Goal: Task Accomplishment & Management: Complete application form

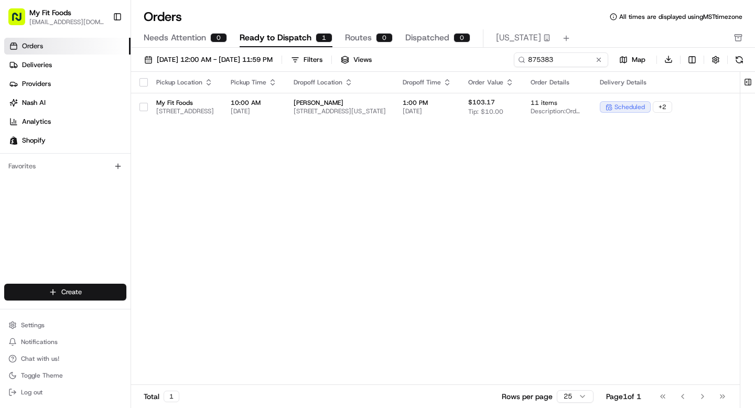
click at [75, 297] on html "My Fit Foods [EMAIL_ADDRESS][DOMAIN_NAME] Toggle Sidebar Orders Deliveries Prov…" at bounding box center [377, 204] width 755 height 408
click at [169, 311] on link "Delivery" at bounding box center [189, 311] width 117 height 19
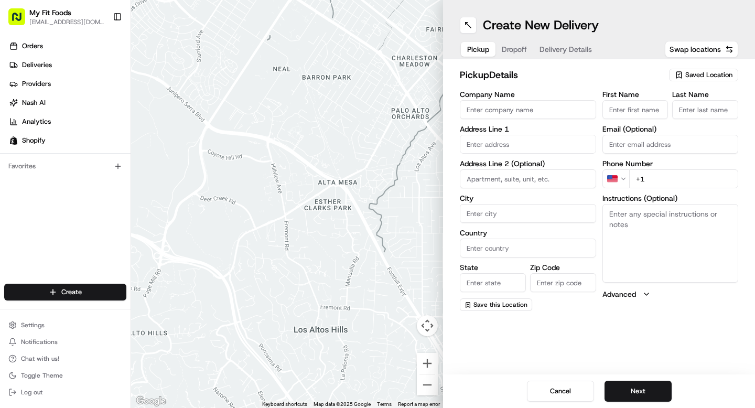
click at [686, 69] on div "Saved Location" at bounding box center [703, 75] width 69 height 13
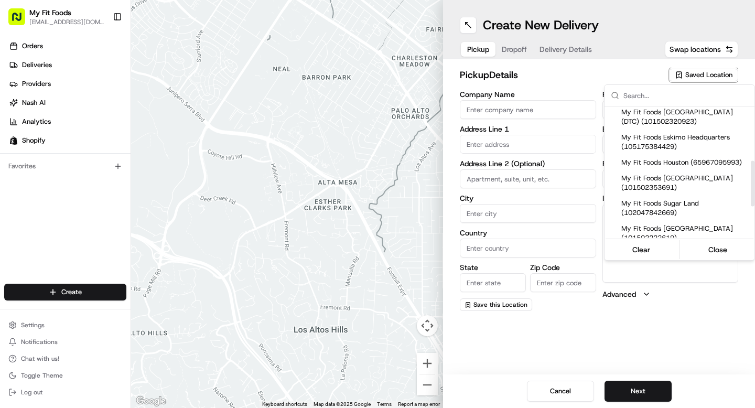
scroll to position [166, 0]
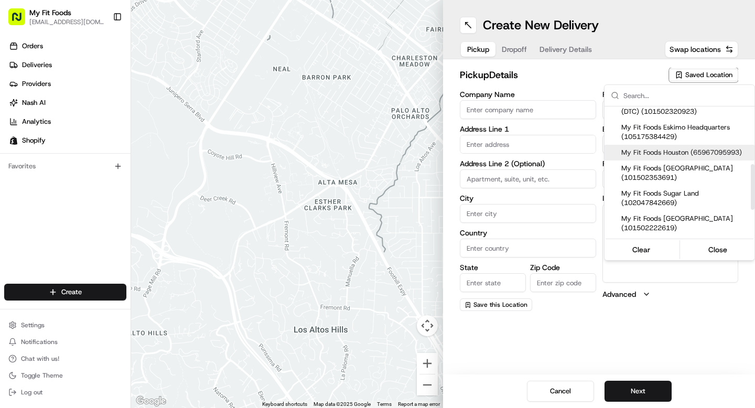
click at [682, 157] on span "My Fit Foods Houston (65967095993)" at bounding box center [685, 152] width 129 height 9
type input "My Fit Foods Houston"
type input "3239 Southwest Fwy"
type input "Houston"
type input "US"
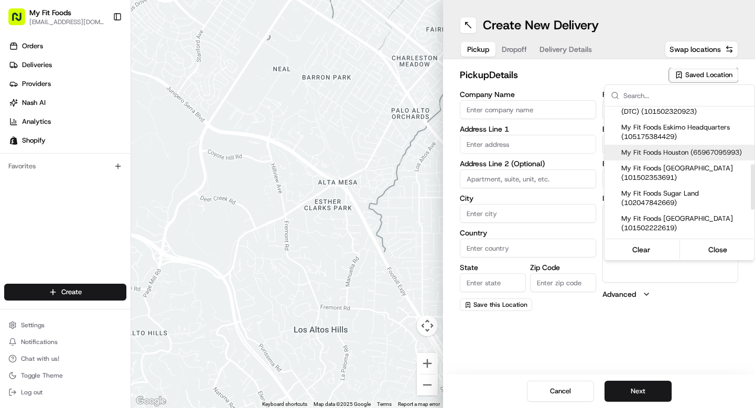
type input "TX"
type input "77027"
type input "+1 281 588 0034"
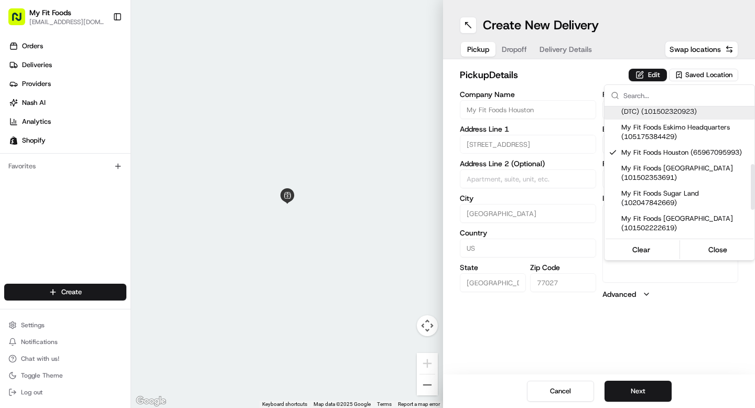
click at [657, 76] on html "My Fit Foods support@myfitfoods.com Toggle Sidebar Orders Deliveries Providers …" at bounding box center [377, 204] width 755 height 408
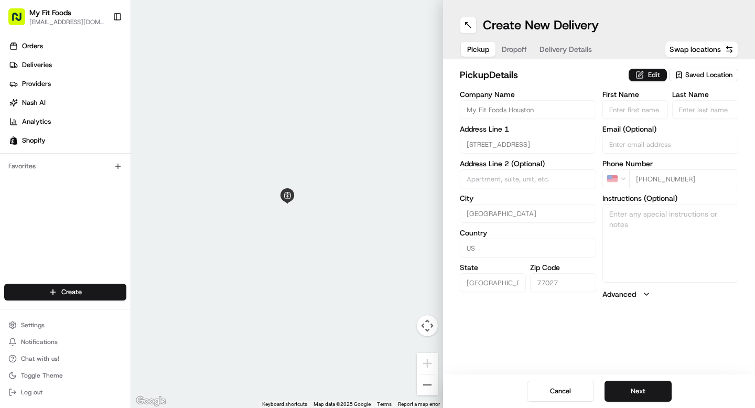
click at [657, 76] on button "Edit" at bounding box center [648, 75] width 38 height 13
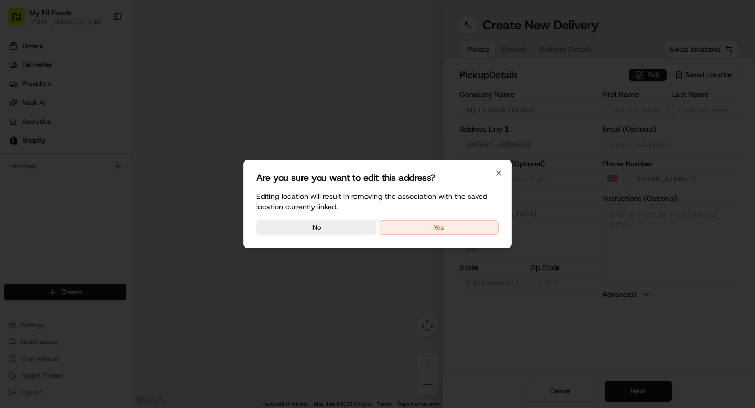
drag, startPoint x: 484, startPoint y: 224, endPoint x: 580, endPoint y: 228, distance: 95.5
click at [484, 224] on button "Yes" at bounding box center [439, 227] width 120 height 15
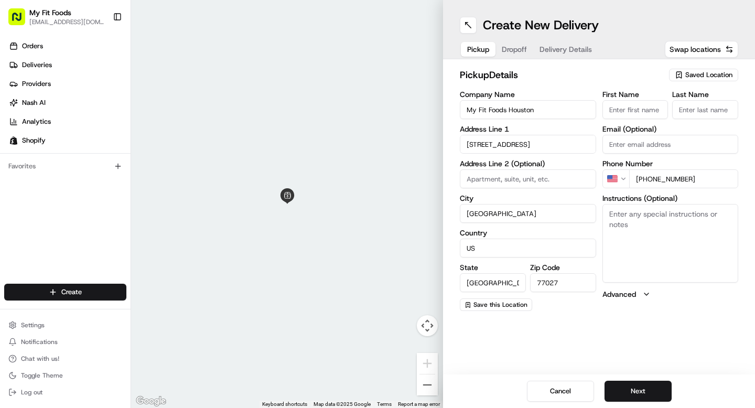
click at [649, 237] on textarea "Instructions (Optional)" at bounding box center [670, 243] width 136 height 79
paste textarea "#875067"
type textarea "#875067"
click at [617, 383] on button "Next" at bounding box center [637, 391] width 67 height 21
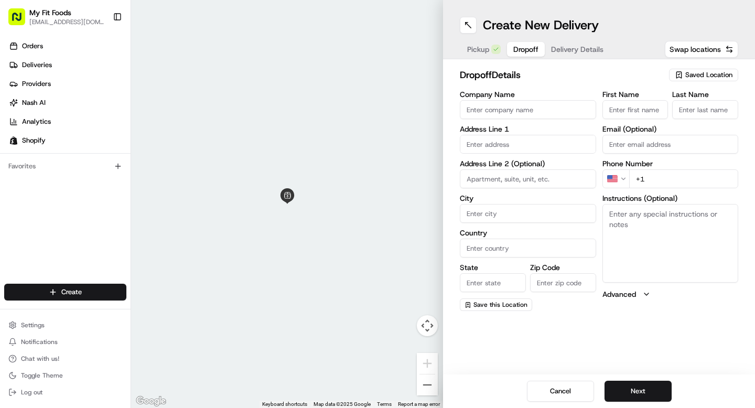
click at [630, 244] on textarea "Instructions (Optional)" at bounding box center [670, 243] width 136 height 79
paste textarea "#875067"
type textarea "#875067"
click at [642, 116] on input "First Name" at bounding box center [635, 109] width 66 height 19
type input "Hossein"
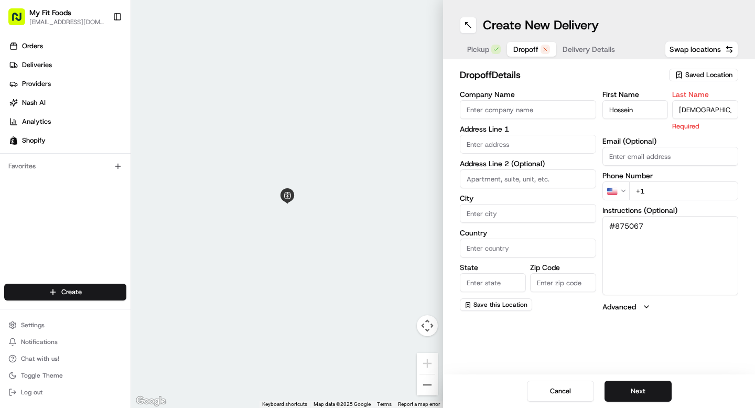
type input "Ansari"
click at [525, 148] on input "text" at bounding box center [528, 144] width 136 height 19
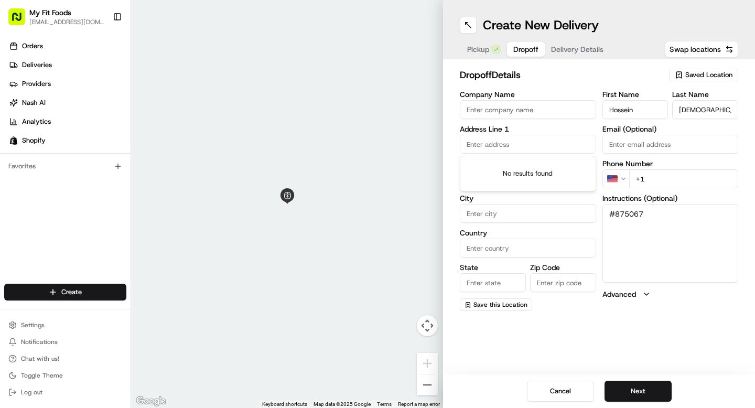
paste input "3515 W Dallas ST 4023 houston TX 77019"
click at [499, 168] on div "3515 W Dallas St #4023, Houston, TX 77019" at bounding box center [527, 166] width 131 height 16
type input "3515 W Dallas St #4023, Houston, TX 77019, USA"
type input "4023"
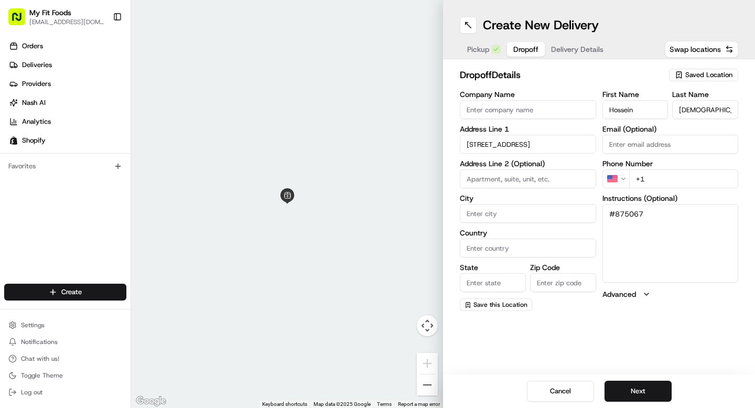
type input "Houston"
type input "United States"
type input "TX"
type input "77019"
type input "3515 West Dallas Street"
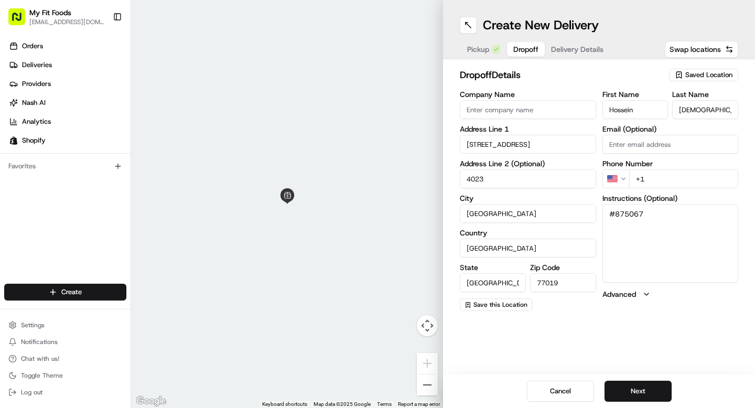
scroll to position [0, 0]
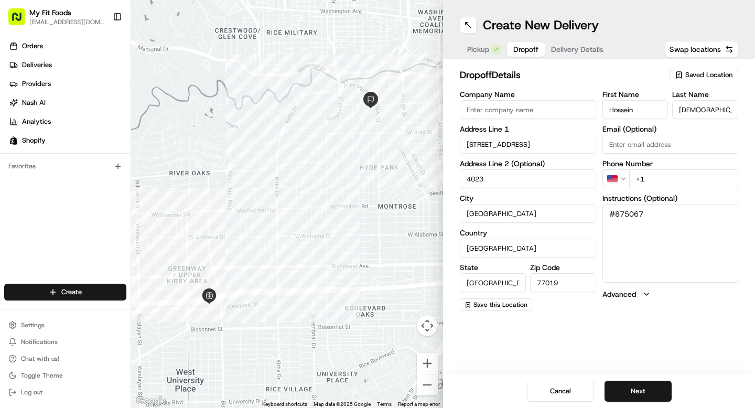
click at [650, 142] on input "Email (Optional)" at bounding box center [670, 144] width 136 height 19
click at [669, 178] on input "+1" at bounding box center [684, 178] width 110 height 19
paste input "516 395 4515"
type input "+1 516 395 4515"
click at [636, 391] on button "Next" at bounding box center [637, 391] width 67 height 21
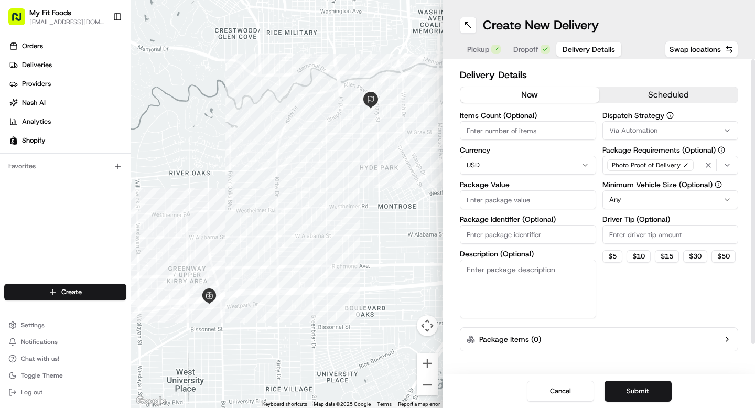
click at [516, 133] on input "Items Count (Optional)" at bounding box center [528, 130] width 136 height 19
type input "13"
click at [487, 203] on input "Package Value" at bounding box center [528, 199] width 136 height 19
type input "139.60"
click at [618, 387] on button "Submit" at bounding box center [637, 391] width 67 height 21
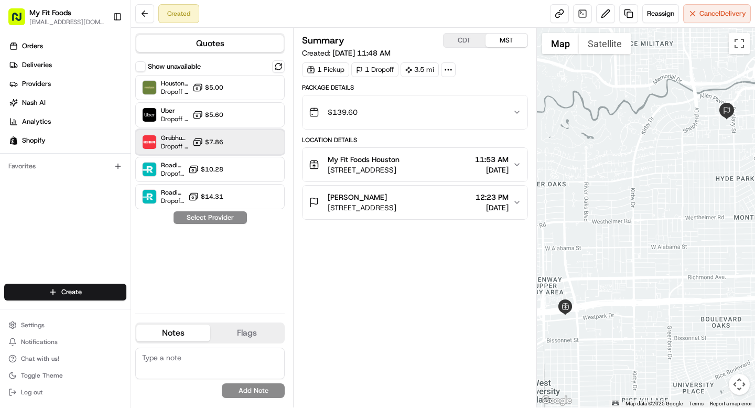
click at [232, 136] on div "Grubhub (MFF) Dropoff ETA 30 minutes $7.86" at bounding box center [209, 141] width 149 height 25
click at [212, 215] on button "Assign Provider" at bounding box center [210, 217] width 74 height 13
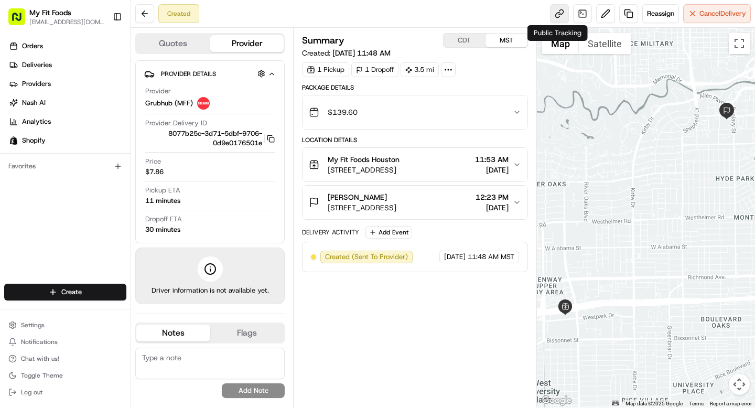
click at [552, 18] on link at bounding box center [559, 13] width 19 height 19
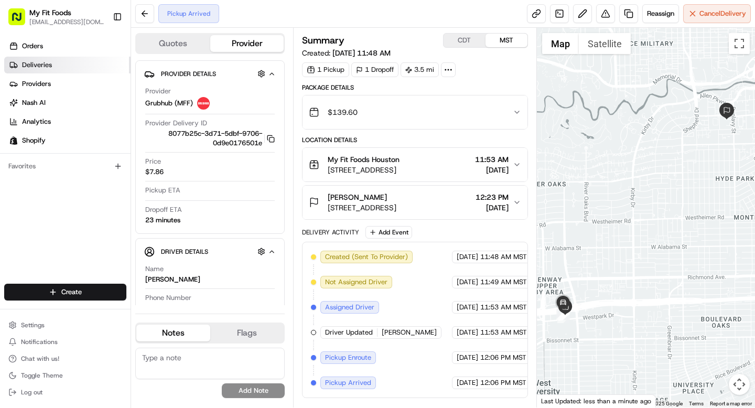
click at [46, 66] on span "Deliveries" at bounding box center [37, 64] width 30 height 9
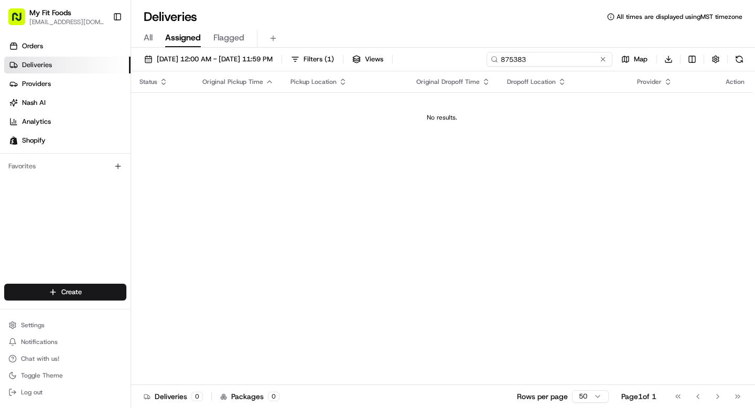
click at [568, 57] on input "875383" at bounding box center [550, 59] width 126 height 15
click at [558, 58] on input "875383" at bounding box center [550, 59] width 126 height 15
paste input "7471"
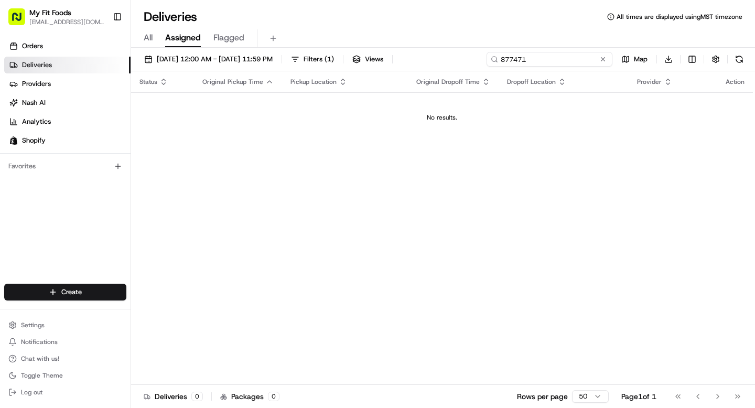
type input "877471"
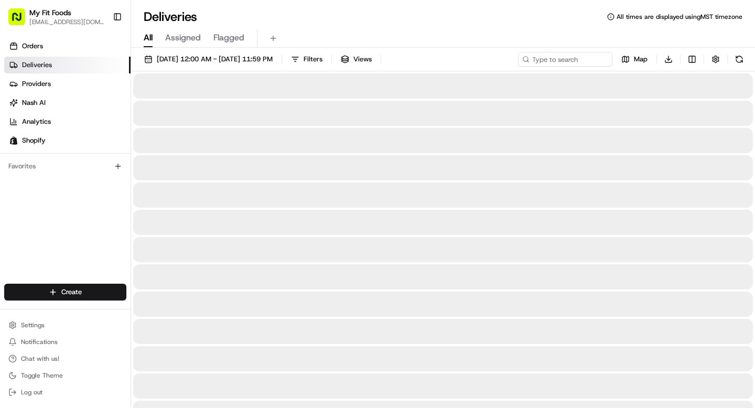
click at [148, 37] on span "All" at bounding box center [148, 37] width 9 height 13
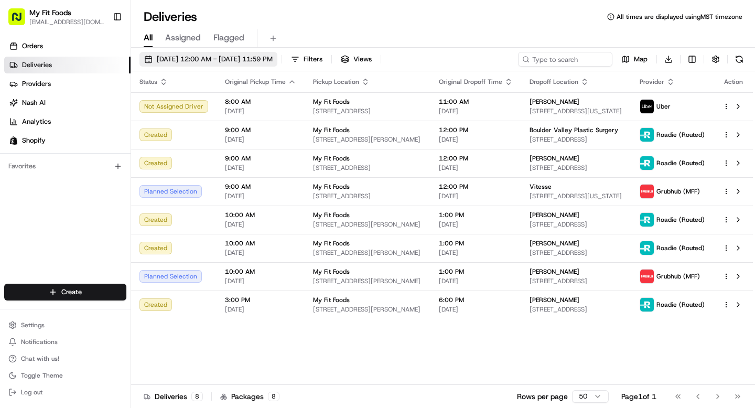
click at [224, 62] on span "08/25/2025 12:00 AM - 08/25/2025 11:59 PM" at bounding box center [215, 59] width 116 height 9
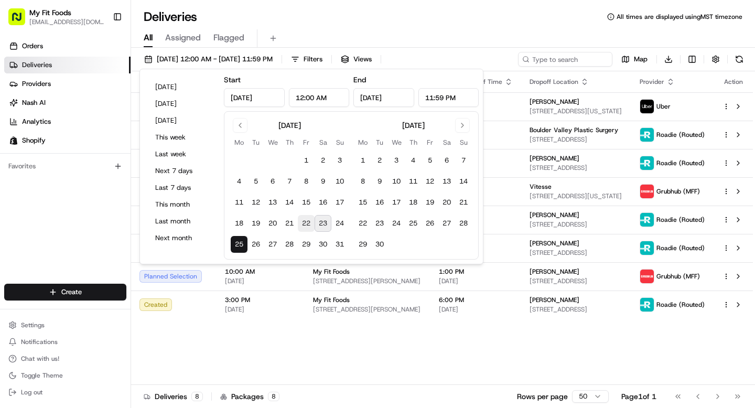
click at [308, 221] on button "22" at bounding box center [306, 223] width 17 height 17
type input "Aug 22, 2025"
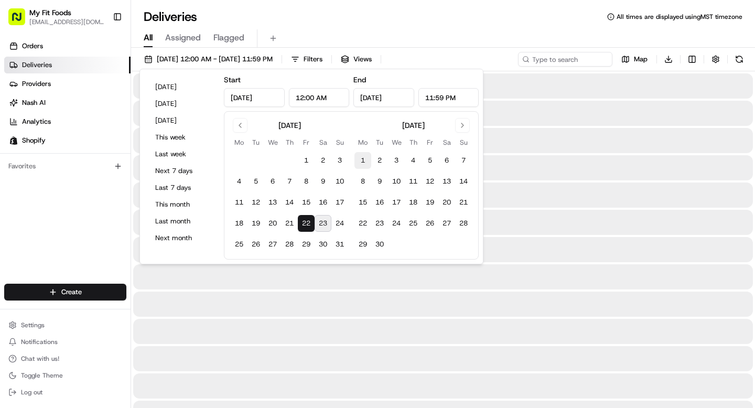
click at [242, 240] on button "25" at bounding box center [239, 244] width 17 height 17
type input "Aug 25, 2025"
click at [589, 57] on input at bounding box center [550, 59] width 126 height 15
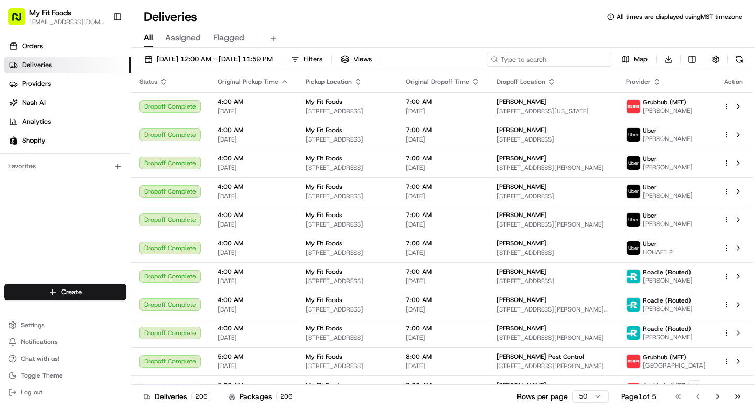
click at [579, 56] on input at bounding box center [550, 59] width 126 height 15
paste input "877471"
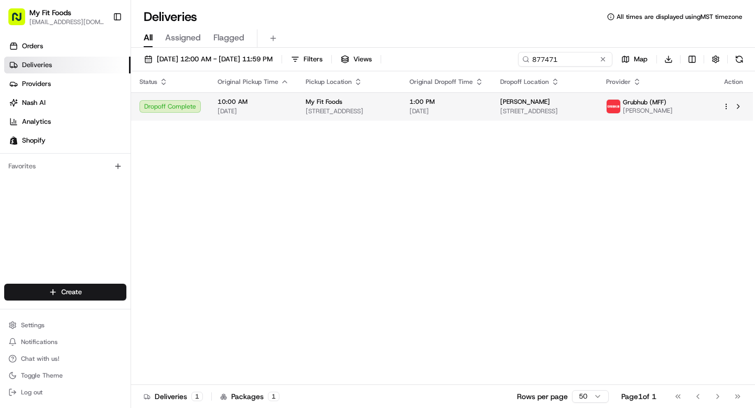
click at [727, 106] on html "My Fit Foods support@myfitfoods.com Toggle Sidebar Orders Deliveries Providers …" at bounding box center [377, 204] width 755 height 408
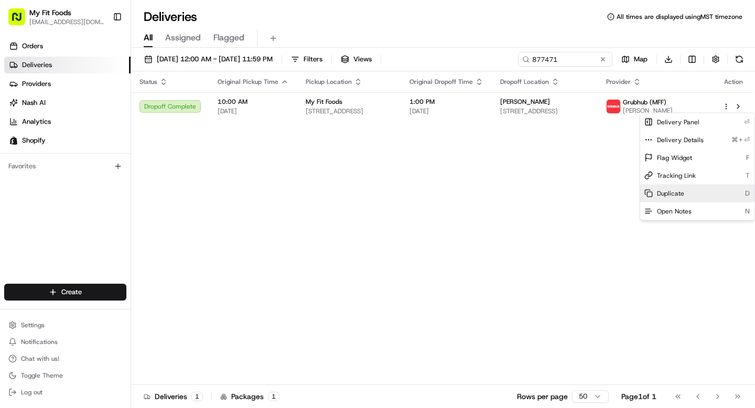
click at [674, 187] on div "Duplicate D" at bounding box center [697, 194] width 114 height 18
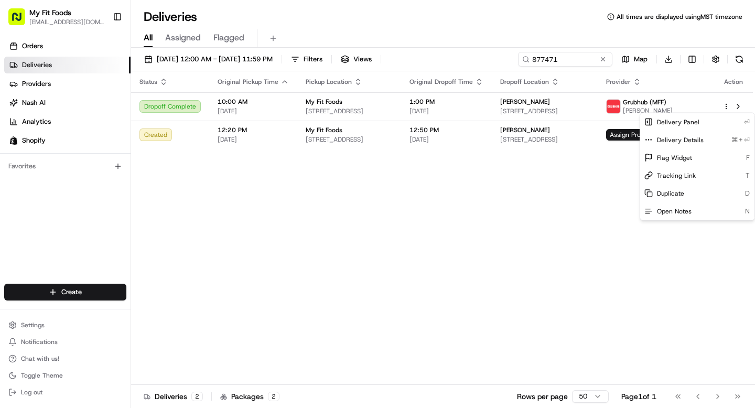
click at [563, 69] on html "My Fit Foods support@myfitfoods.com Toggle Sidebar Orders Deliveries Providers …" at bounding box center [377, 204] width 755 height 408
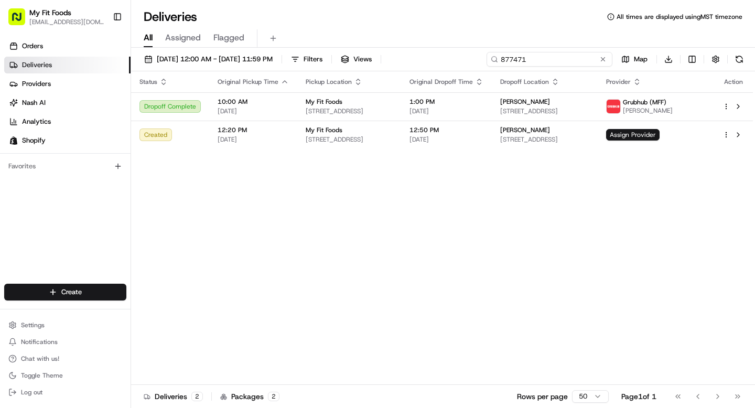
click at [563, 61] on input "877471" at bounding box center [550, 59] width 126 height 15
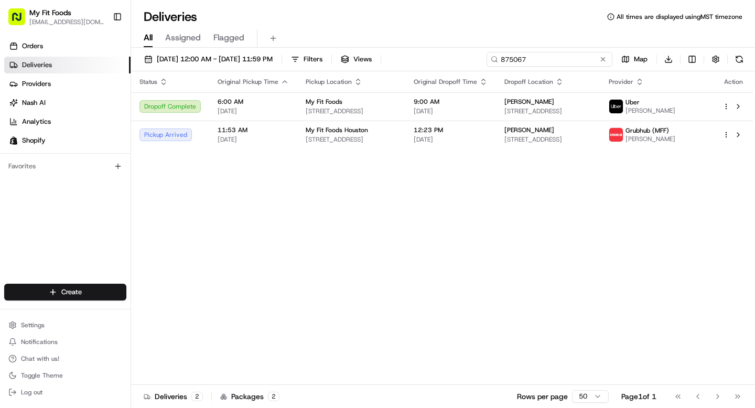
drag, startPoint x: 540, startPoint y: 65, endPoint x: 477, endPoint y: 61, distance: 63.0
click at [480, 60] on div "08/22/2025 12:00 AM - 08/25/2025 11:59 PM Filters Views 875067 Map Download" at bounding box center [443, 61] width 624 height 19
paste input "7471"
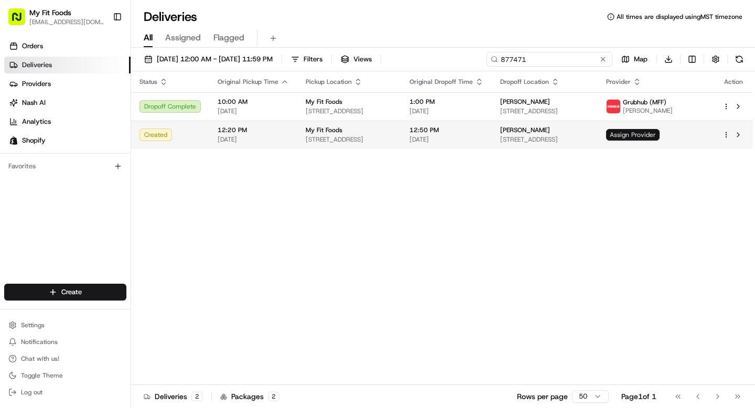
type input "877471"
click at [660, 134] on span "Assign Provider" at bounding box center [632, 135] width 53 height 12
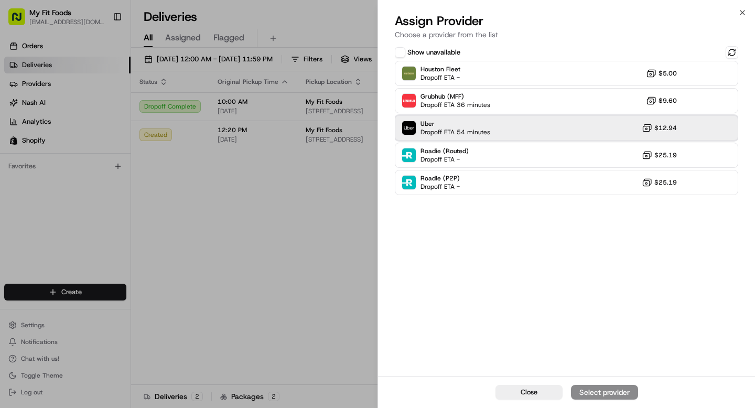
click at [550, 126] on div "Uber Dropoff ETA 54 minutes $12.94" at bounding box center [566, 127] width 343 height 25
click at [614, 385] on button "Assign Provider" at bounding box center [604, 392] width 67 height 15
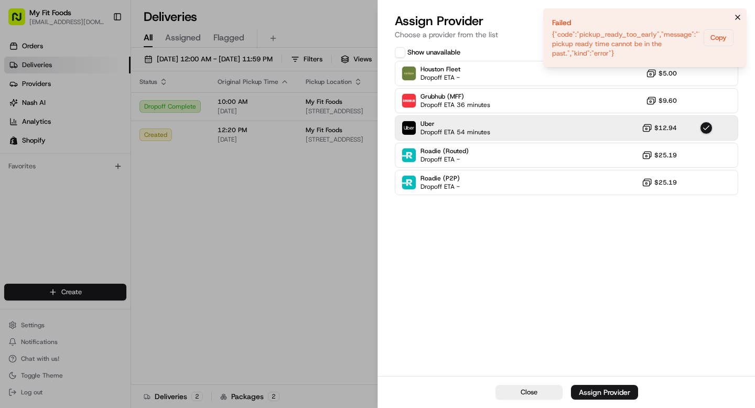
click at [736, 15] on icon "Notifications (F8)" at bounding box center [738, 17] width 4 height 4
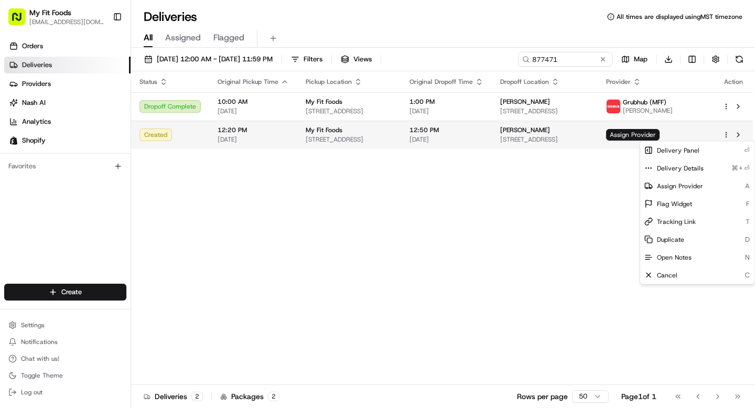
click at [727, 134] on html "My Fit Foods support@myfitfoods.com Toggle Sidebar Orders Deliveries Providers …" at bounding box center [377, 204] width 755 height 408
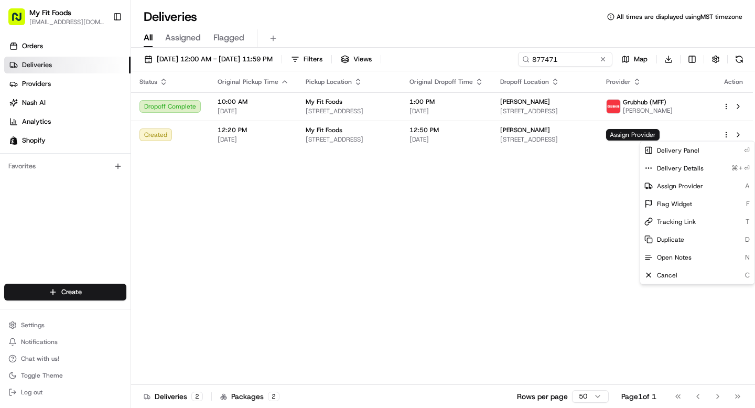
click at [516, 136] on html "My Fit Foods support@myfitfoods.com Toggle Sidebar Orders Deliveries Providers …" at bounding box center [377, 204] width 755 height 408
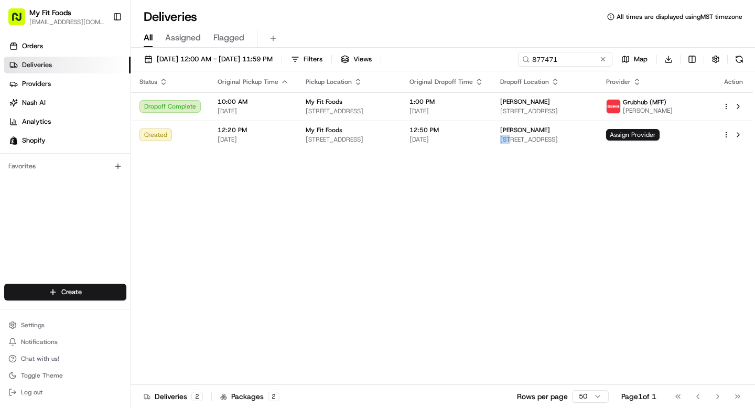
click at [516, 136] on td "Bethany Harris 437 NE Monroe St, Portland, OR 97212, USA" at bounding box center [545, 135] width 106 height 28
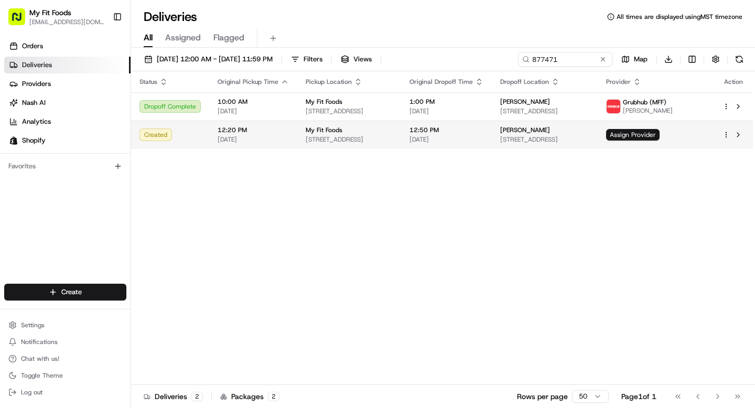
click at [483, 134] on span "12:50 PM" at bounding box center [446, 130] width 74 height 8
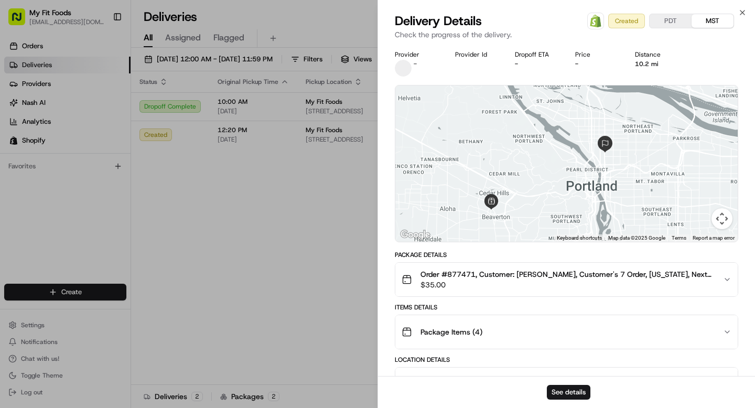
scroll to position [122, 0]
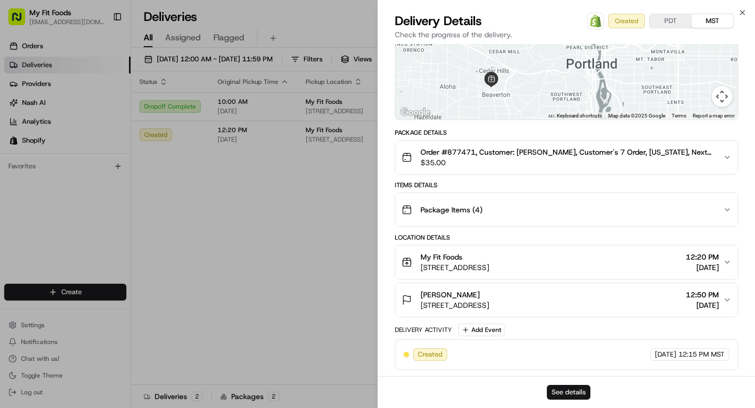
click at [573, 392] on button "See details" at bounding box center [569, 392] width 44 height 15
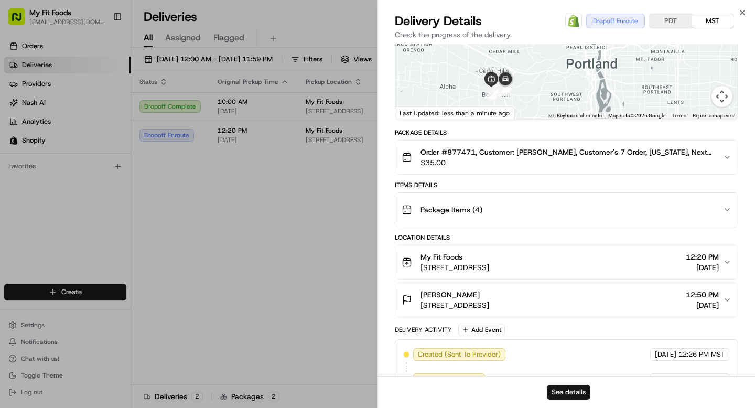
scroll to position [131, 0]
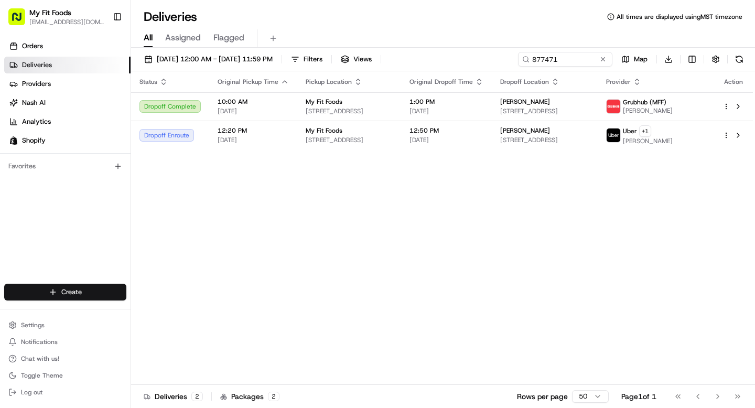
click at [72, 290] on html "My Fit Foods support@myfitfoods.com Toggle Sidebar Orders Deliveries Providers …" at bounding box center [377, 204] width 755 height 408
click at [178, 315] on link "Delivery" at bounding box center [189, 311] width 117 height 19
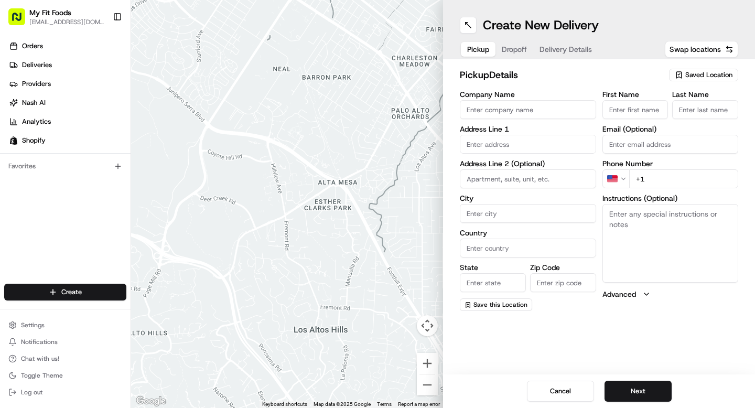
click at [714, 74] on span "Saved Location" at bounding box center [708, 74] width 47 height 9
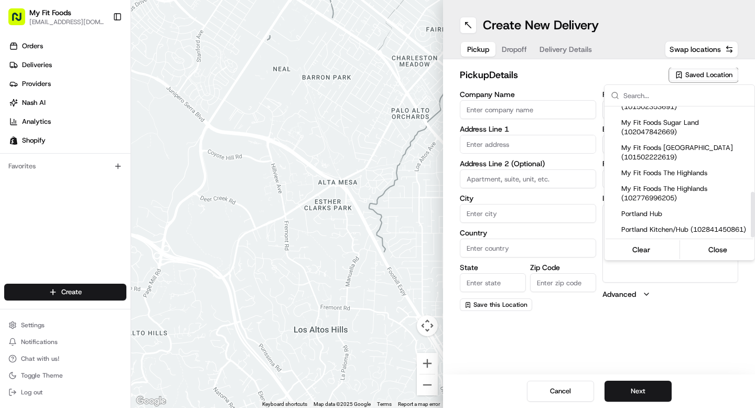
scroll to position [244, 0]
click at [683, 153] on span "My Fit Foods The Heights (101502222619)" at bounding box center [685, 152] width 129 height 19
type input "My Fit Foods The Heights"
type input "2802 N Shepherd Dr"
type input "Ste 100"
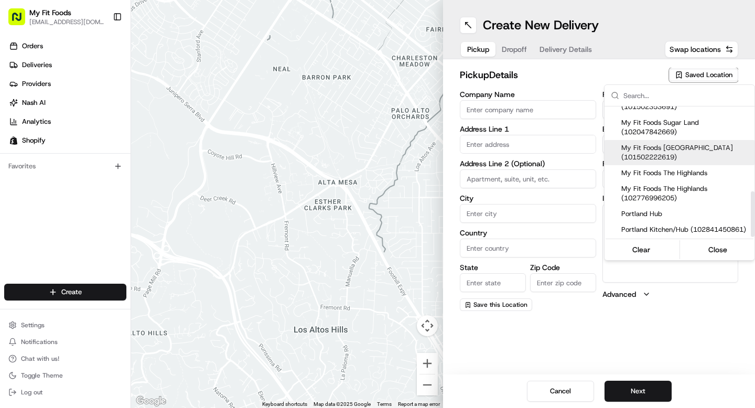
type input "Houston"
type input "US"
type input "TX"
type input "77008"
type input "+1 281 720 8662"
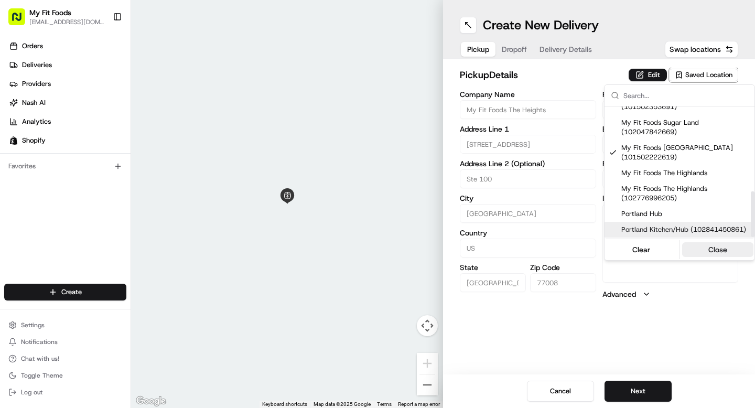
click at [704, 249] on button "Close" at bounding box center [718, 249] width 72 height 15
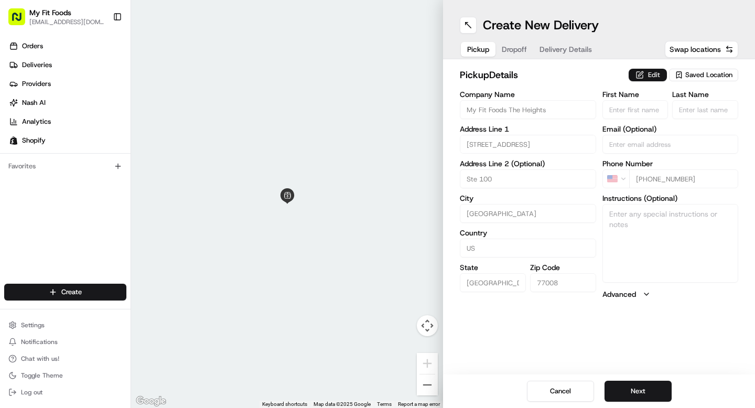
click at [644, 74] on button "Edit" at bounding box center [648, 75] width 38 height 13
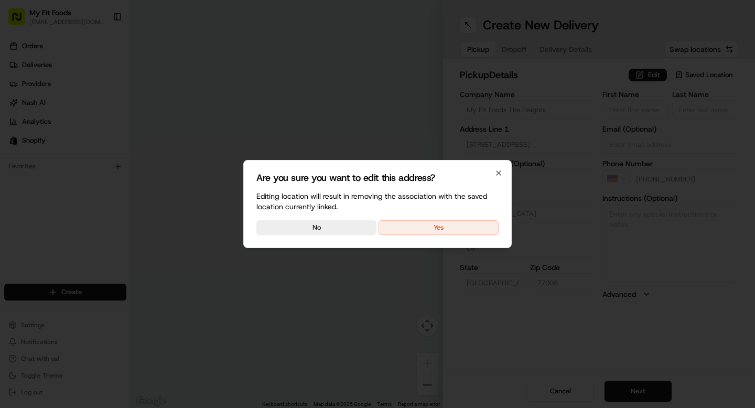
click at [648, 228] on div at bounding box center [377, 204] width 755 height 408
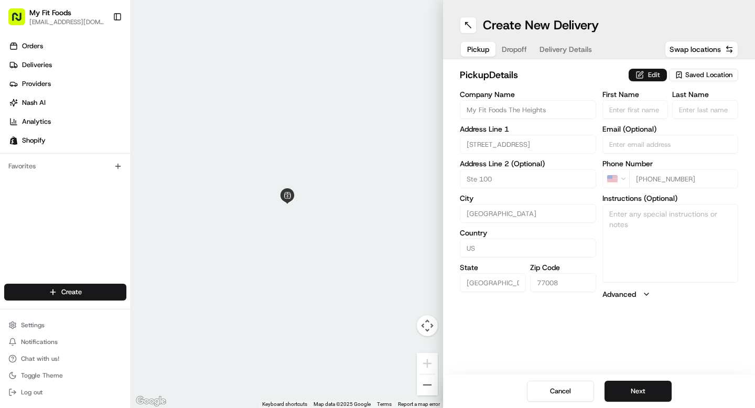
click at [645, 70] on button "Edit" at bounding box center [648, 75] width 38 height 13
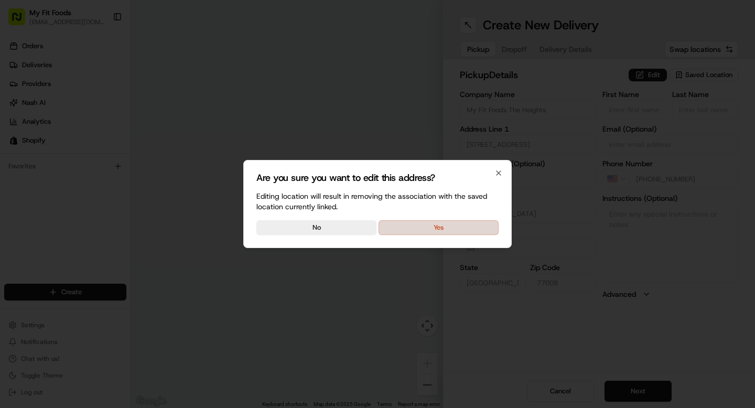
click at [450, 223] on button "Yes" at bounding box center [439, 227] width 120 height 15
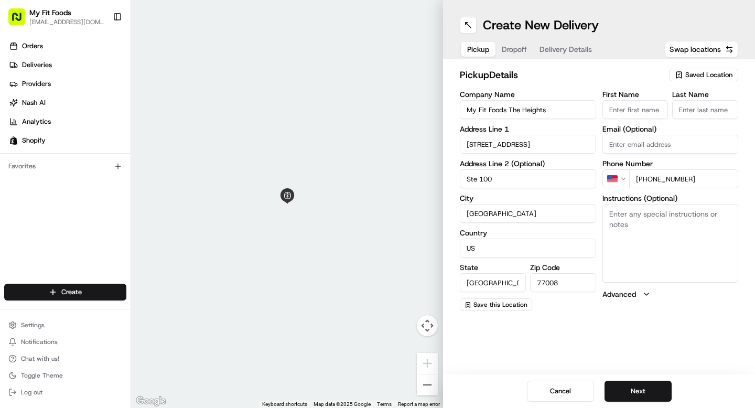
click at [658, 232] on textarea "Instructions (Optional)" at bounding box center [670, 243] width 136 height 79
paste textarea "876125"
click at [636, 235] on textarea "876125 Missing 1 Orange Chicken Reg 6 Bison Breakfast" at bounding box center [670, 243] width 136 height 79
drag, startPoint x: 679, startPoint y: 271, endPoint x: 608, endPoint y: 196, distance: 103.5
click at [608, 196] on div "Instructions (Optional) 876125 Missing 1 Orange Chicken Reg 6 Bison Breakfast" at bounding box center [670, 238] width 136 height 88
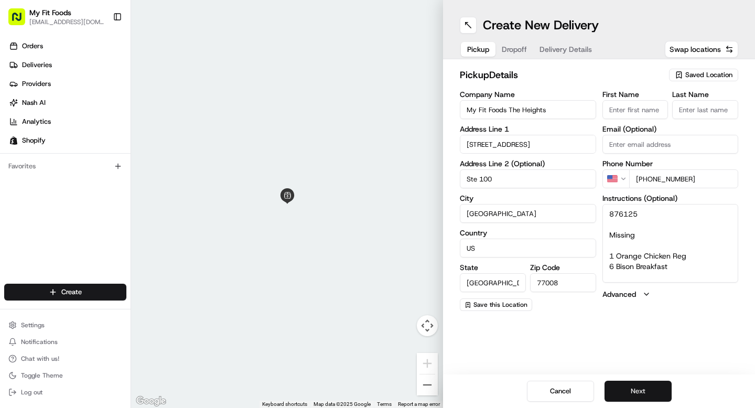
type textarea "876125 Missing 1 Orange Chicken Reg 6 Bison Breakfast"
click at [655, 388] on button "Next" at bounding box center [637, 391] width 67 height 21
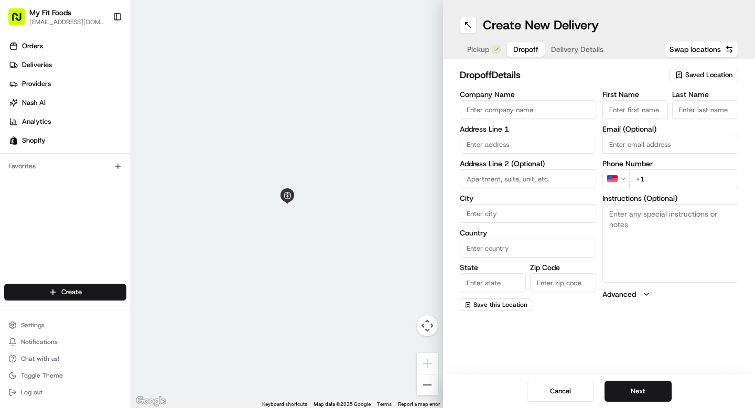
click at [667, 237] on textarea "Instructions (Optional)" at bounding box center [670, 243] width 136 height 79
paste textarea "876125 Missing 1 Orange Chicken Reg 6 Bison Breakfast"
type textarea "876125 Missing 1 Orange Chicken Reg 6 Bison Breakfast"
click at [644, 116] on input "First Name" at bounding box center [635, 109] width 66 height 19
type input "Sergio"
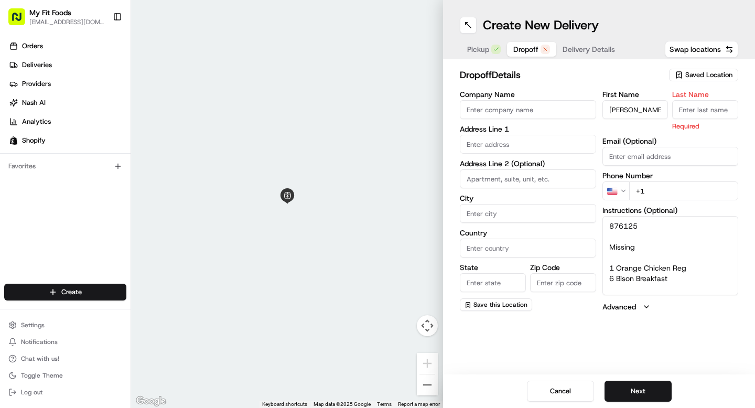
click at [707, 111] on input "Last Name" at bounding box center [705, 109] width 66 height 19
type input "Rivera"
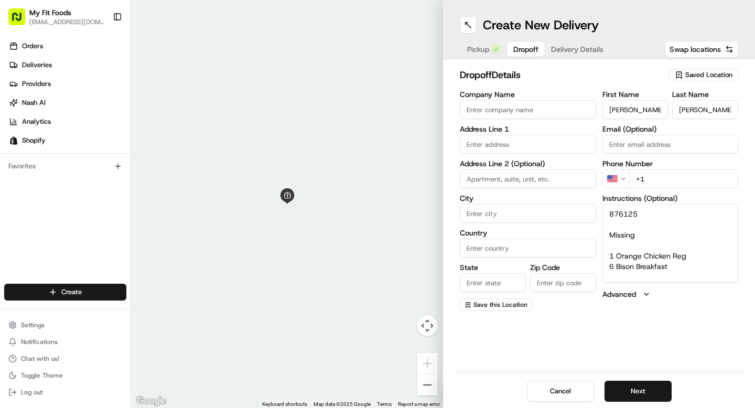
click at [661, 177] on input "+1" at bounding box center [684, 178] width 110 height 19
paste input "1 647 770 18"
drag, startPoint x: 708, startPoint y: 179, endPoint x: 592, endPoint y: 183, distance: 115.9
click at [596, 183] on div "Company Name Address Line 1 Address Line 2 (Optional) City Country State Zip Co…" at bounding box center [599, 201] width 278 height 220
paste input "1 647 770 18"
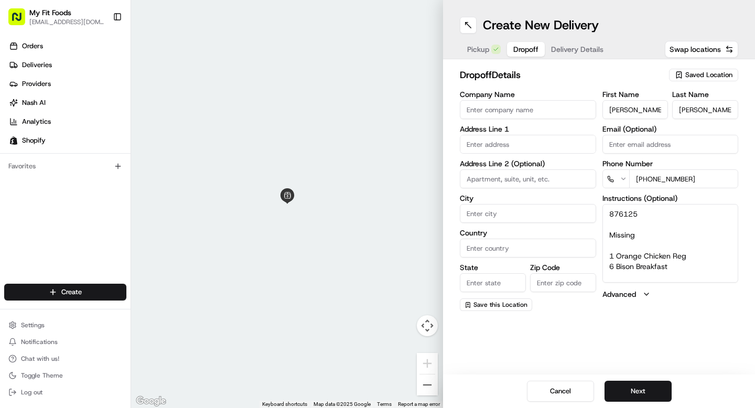
drag, startPoint x: 707, startPoint y: 180, endPoint x: 612, endPoint y: 173, distance: 95.1
click at [618, 173] on div "+1 647 770 18" at bounding box center [670, 178] width 136 height 19
type input "+1"
click at [492, 147] on input "text" at bounding box center [528, 144] width 136 height 19
paste input "1647 Chippendale Road Houston TX 77018"
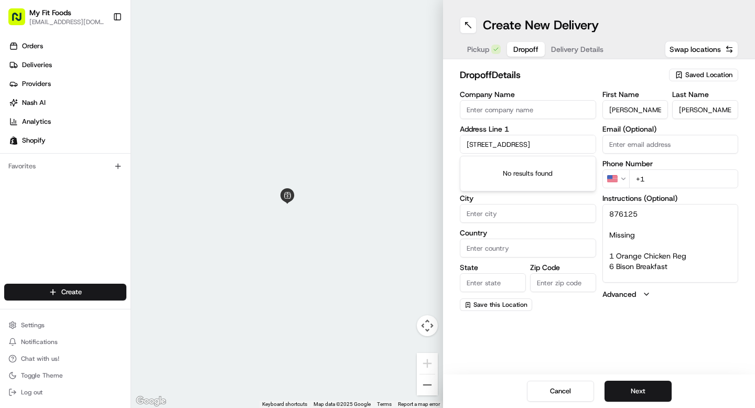
scroll to position [0, 17]
click at [488, 172] on div "1647 Chippendale Road, Houston, TX 77018" at bounding box center [527, 166] width 131 height 16
type input "[STREET_ADDRESS]"
type input "Houston"
type input "United States"
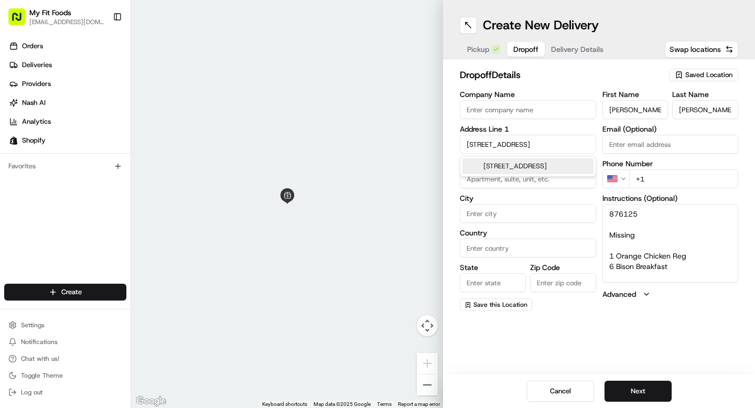
type input "TX"
type input "77018"
type input "1647 Chippendale Road"
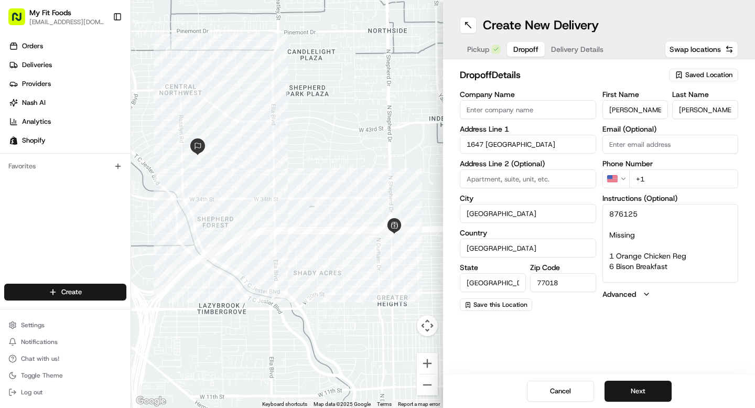
click at [672, 178] on input "+1" at bounding box center [684, 178] width 110 height 19
paste input "832 206 0560"
type input "+1 832 206 0560"
click at [638, 230] on textarea "876125 Missing 1 Orange Chicken Reg 6 Bison Breakfast" at bounding box center [670, 243] width 136 height 79
click at [629, 225] on textarea "876125 Missing/needs: 1 Orange Chicken Reg 6 Bison Breakfast" at bounding box center [670, 243] width 136 height 79
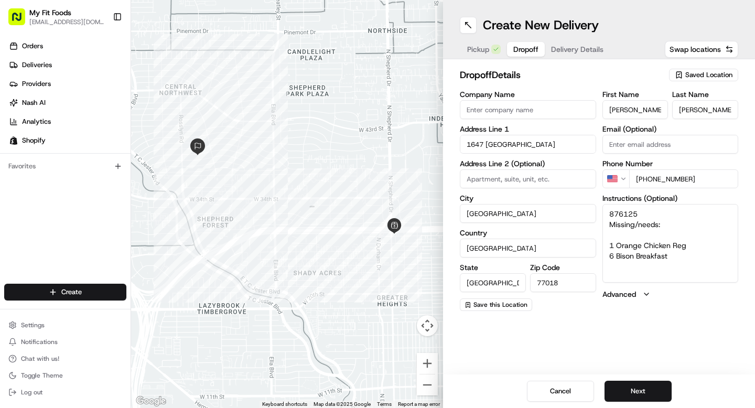
click at [611, 222] on textarea "876125 Missing/needs: 1 Orange Chicken Reg 6 Bison Breakfast" at bounding box center [670, 243] width 136 height 79
click at [653, 267] on textarea "876125 Missing/needs: 1 Orange Chicken Reg 6 Bison Breakfast" at bounding box center [670, 243] width 136 height 79
type textarea "876125 Missing/needs: 1 Orange Chicken Reg 6 Bison Breakfast"
click at [653, 389] on button "Next" at bounding box center [637, 391] width 67 height 21
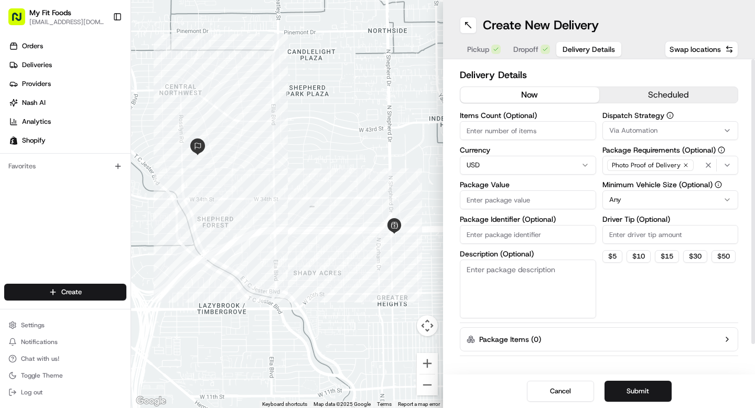
click at [495, 132] on input "Items Count (Optional)" at bounding box center [528, 130] width 136 height 19
type input "7"
click at [491, 201] on input "Package Value" at bounding box center [528, 199] width 136 height 19
type input "80"
click at [631, 390] on button "Submit" at bounding box center [637, 391] width 67 height 21
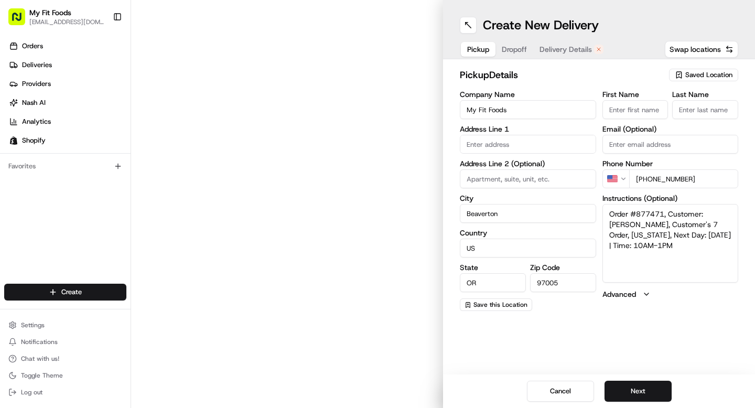
type input "[STREET_ADDRESS]"
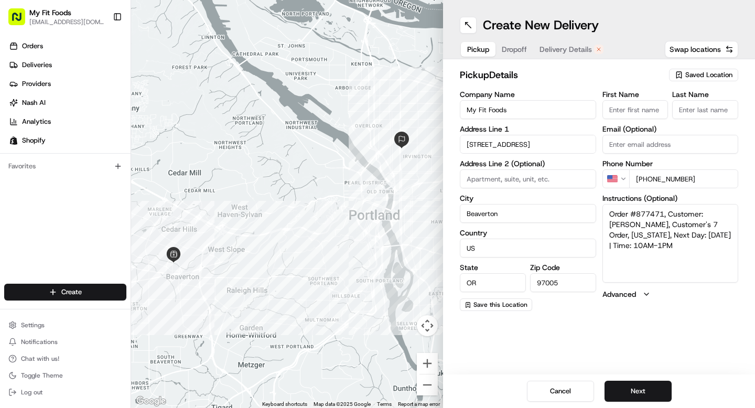
drag, startPoint x: 690, startPoint y: 246, endPoint x: 665, endPoint y: 211, distance: 43.3
click at [665, 211] on textarea "Order #877471, Customer: [PERSON_NAME], Customer's 7 Order, [US_STATE], Next Da…" at bounding box center [670, 243] width 136 height 79
click at [618, 245] on textarea "Order #877471 (missing meals), ONLY needs these: 1 Hawaiian 2 Boujee Mac" at bounding box center [670, 243] width 136 height 79
click at [618, 244] on textarea "Order #877471 (missing meals), ONLY needs these: 1 Hawaiian 2 Boujee Mac" at bounding box center [670, 243] width 136 height 79
click at [618, 255] on textarea "Order #877471 (missing meals), ONLY needs these: 1 Reg Hawaiian 2 Boujee Mac" at bounding box center [670, 243] width 136 height 79
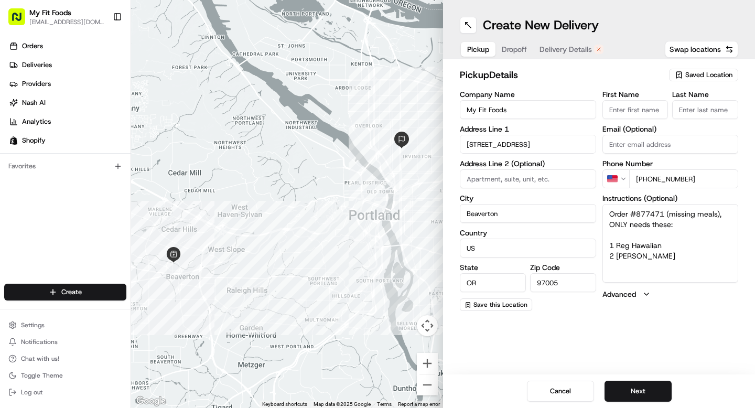
drag, startPoint x: 679, startPoint y: 255, endPoint x: 598, endPoint y: 192, distance: 102.7
click at [598, 192] on div "Company Name My Fit Foods Address Line 1 3600 SW Cedar Hills Blvd Address Line …" at bounding box center [599, 201] width 278 height 220
type textarea "Order #877471 (missing meals), ONLY needs these: 1 Reg Hawaiian 2 Reg Boujee Mac"
click at [632, 390] on button "Next" at bounding box center [637, 391] width 67 height 21
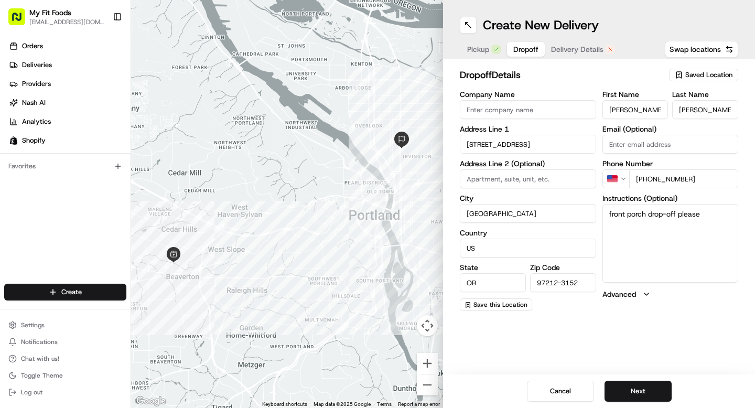
click at [646, 233] on textarea "front porch drop-off please" at bounding box center [670, 243] width 136 height 79
drag, startPoint x: 722, startPoint y: 223, endPoint x: 583, endPoint y: 203, distance: 140.8
click at [582, 203] on div "Company Name Address Line 1 437 NE Monroe St Address Line 2 (Optional) City Por…" at bounding box center [599, 201] width 278 height 220
paste textarea "Order #877471 (missing meals), ONLY needs these: 1 Reg Hawaiian 2 Reg Boujee Mac"
type textarea "Order #877471 (missing meals), ONLY needs these: 1 Reg Hawaiian 2 Reg Boujee Mac"
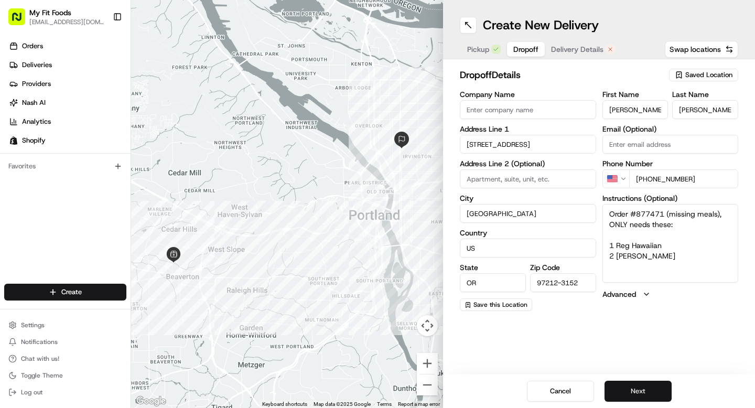
click at [631, 393] on button "Next" at bounding box center [637, 391] width 67 height 21
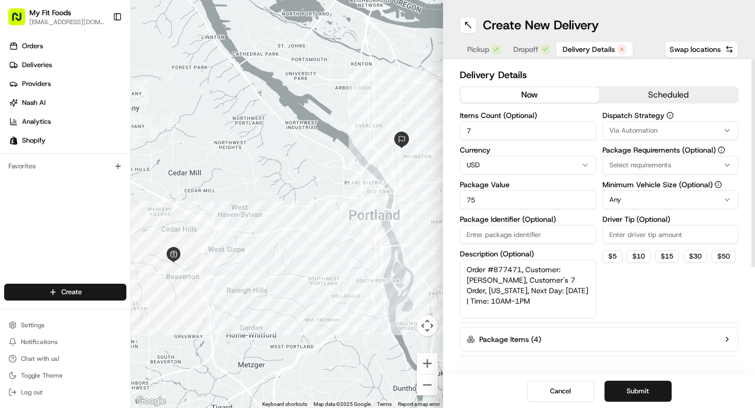
click at [501, 102] on button "now" at bounding box center [529, 95] width 139 height 16
drag, startPoint x: 480, startPoint y: 130, endPoint x: 458, endPoint y: 129, distance: 22.0
click at [458, 129] on div "Delivery Details now scheduled Items Count (Optional) 7 Currency USD Package Va…" at bounding box center [599, 216] width 312 height 315
type input "3"
click at [620, 394] on button "Submit" at bounding box center [637, 391] width 67 height 21
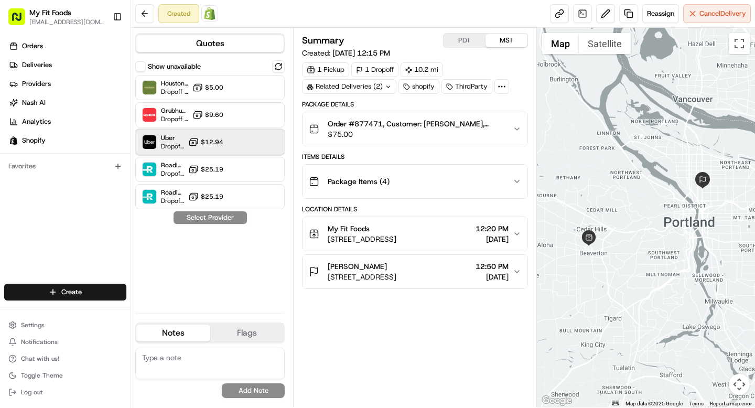
click at [220, 148] on div "Uber Dropoff ETA 1 hour $12.94" at bounding box center [209, 141] width 149 height 25
click at [516, 124] on button "Order #877471, Customer: Bethany Harris, Customer's 7 Order, Oregon, Next Day: …" at bounding box center [414, 129] width 224 height 34
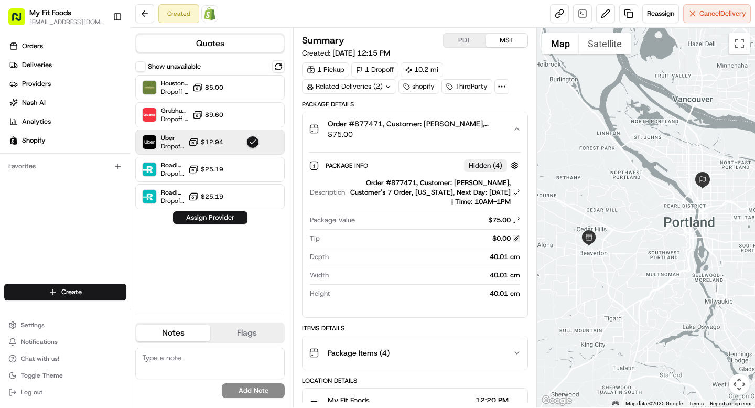
click at [517, 235] on button at bounding box center [516, 238] width 7 height 7
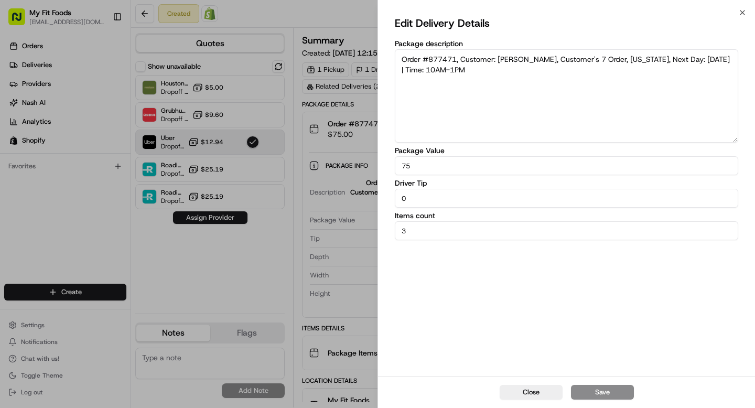
click at [420, 197] on input "0" at bounding box center [566, 198] width 343 height 19
drag, startPoint x: 417, startPoint y: 168, endPoint x: 405, endPoint y: 167, distance: 12.1
click at [406, 168] on input "75" at bounding box center [566, 165] width 343 height 19
type input "7"
type input "35"
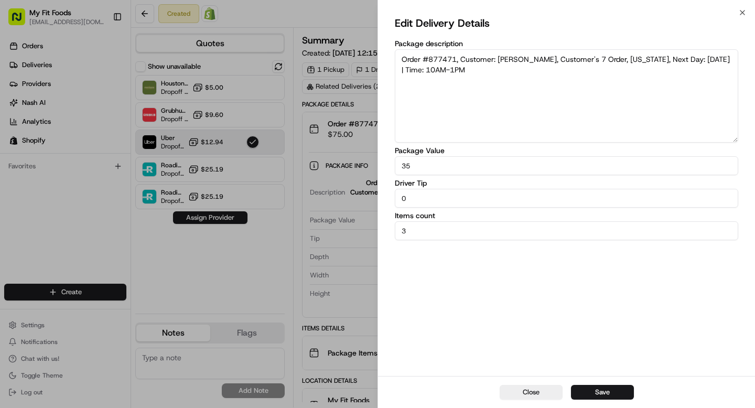
drag, startPoint x: 412, startPoint y: 200, endPoint x: 385, endPoint y: 199, distance: 26.2
click at [386, 200] on div "Edit Delivery Details Package description Order #877471, Customer: Bethany Harr…" at bounding box center [566, 194] width 377 height 363
type input "2"
click at [588, 390] on button "Save" at bounding box center [602, 392] width 63 height 15
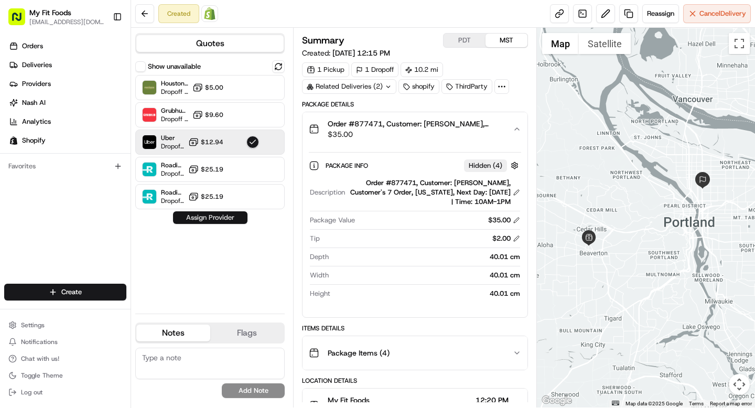
click at [200, 217] on button "Assign Provider" at bounding box center [210, 217] width 74 height 13
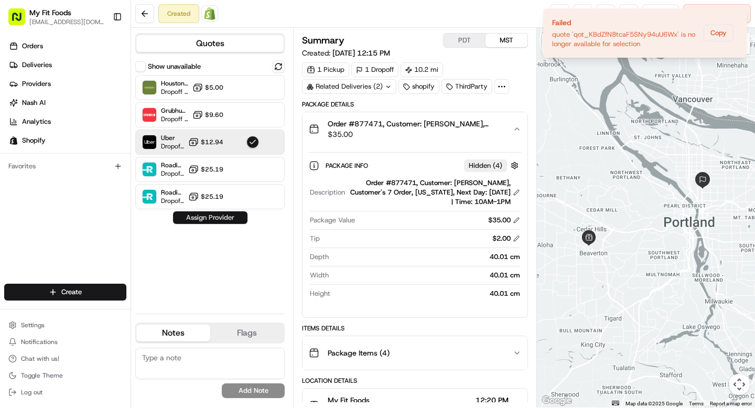
click at [234, 217] on button "Assign Provider" at bounding box center [210, 217] width 74 height 13
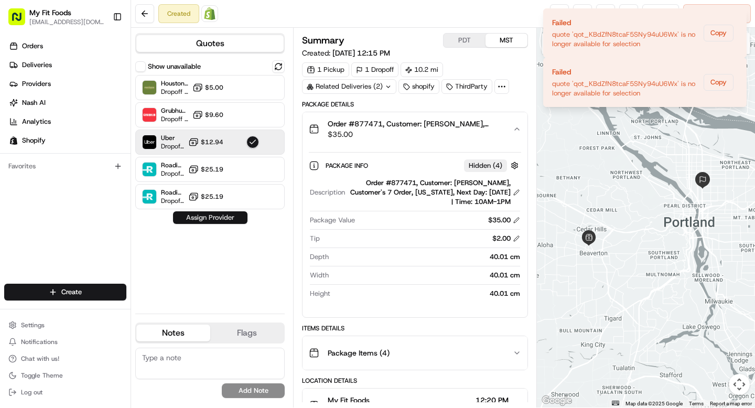
click at [222, 220] on button "Assign Provider" at bounding box center [210, 217] width 74 height 13
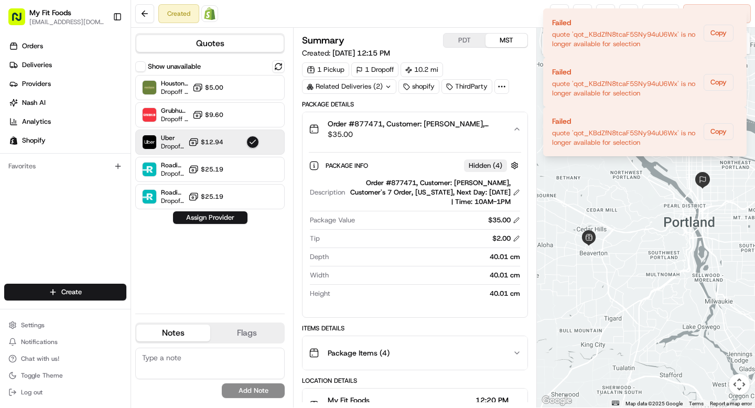
click at [404, 16] on div "Created Open Order in Shopify Reassign Cancel Delivery" at bounding box center [443, 14] width 624 height 28
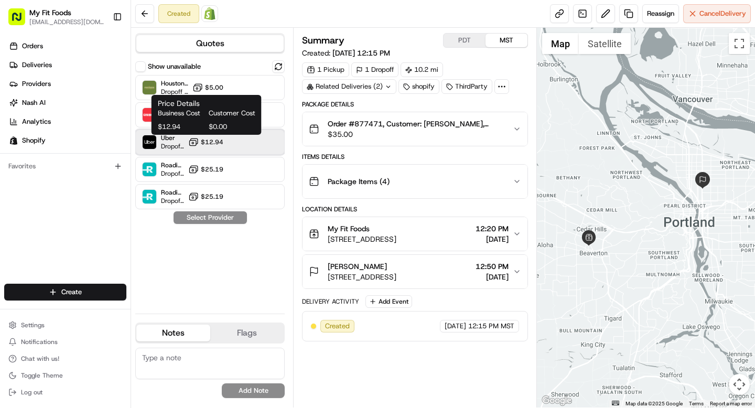
click at [234, 143] on div "Uber Dropoff ETA 55 minutes $12.94" at bounding box center [209, 141] width 149 height 25
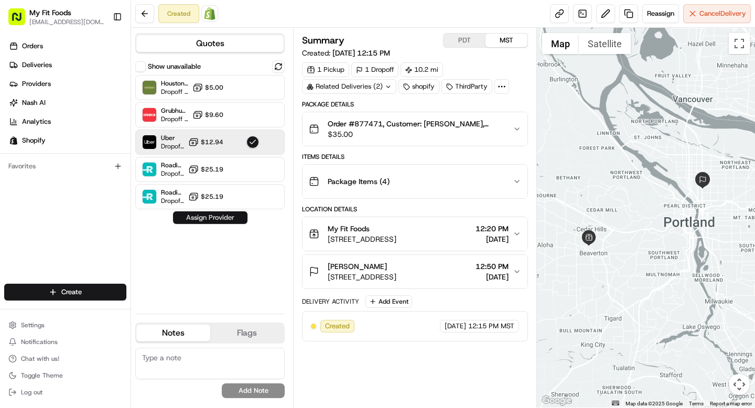
click at [209, 217] on button "Assign Provider" at bounding box center [210, 217] width 74 height 13
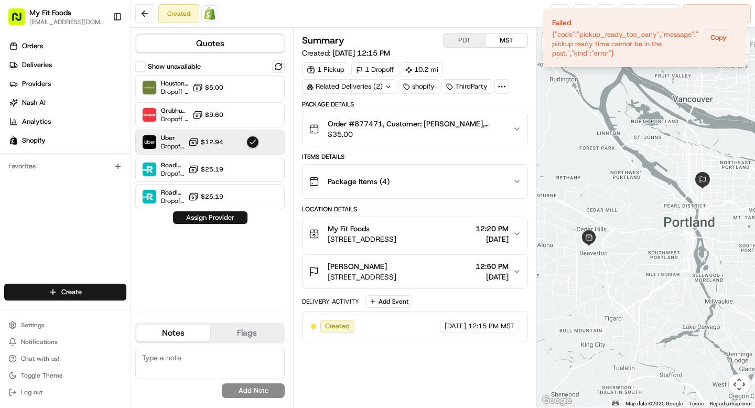
click at [390, 53] on span "[DATE] 12:15 PM" at bounding box center [361, 52] width 58 height 9
click at [145, 20] on button at bounding box center [144, 13] width 19 height 19
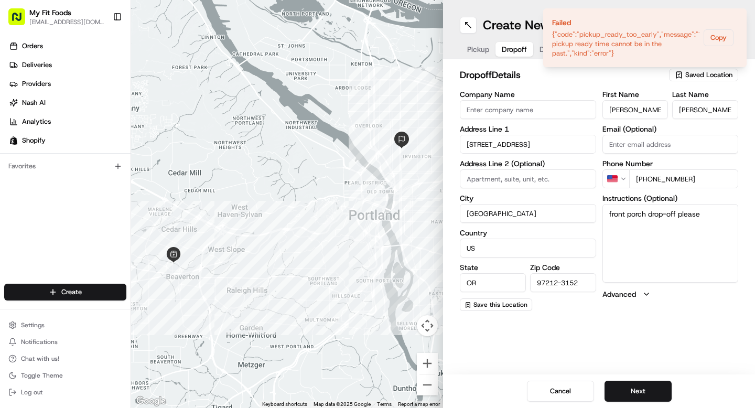
click at [514, 53] on span "Dropoff" at bounding box center [514, 49] width 25 height 10
click at [737, 16] on icon "Notifications (F8)" at bounding box center [737, 17] width 8 height 8
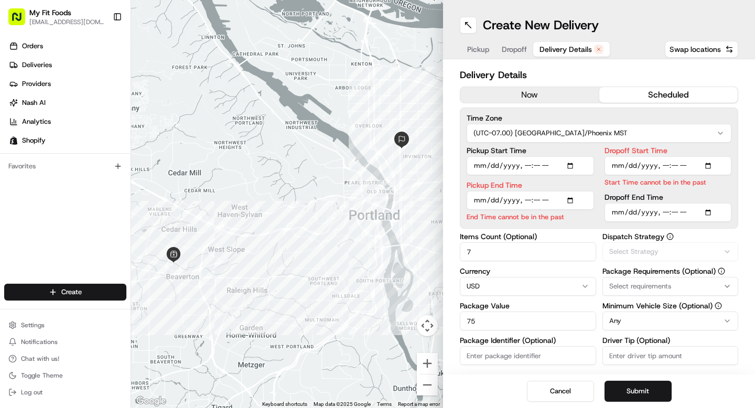
click at [567, 52] on span "Delivery Details" at bounding box center [565, 49] width 52 height 10
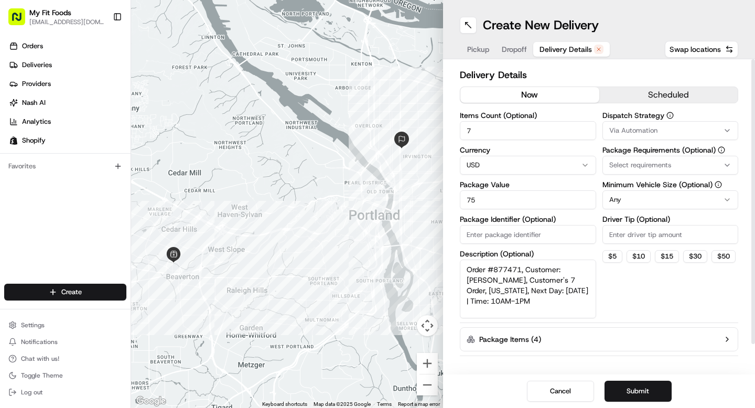
click at [505, 96] on button "now" at bounding box center [529, 95] width 139 height 16
click at [483, 133] on input "7" at bounding box center [528, 130] width 136 height 19
type input "3"
click at [514, 49] on span "Dropoff" at bounding box center [514, 49] width 25 height 10
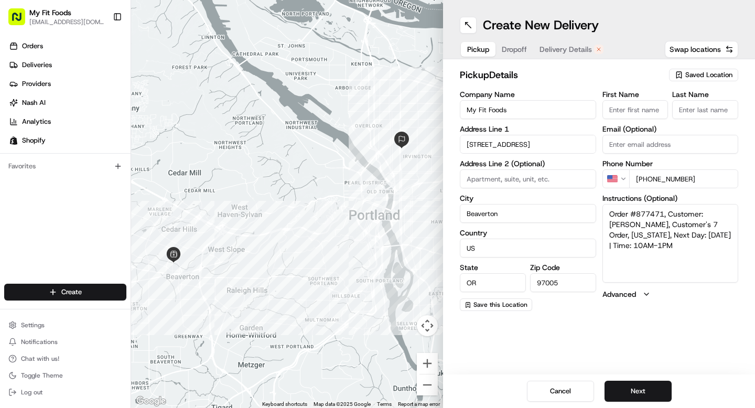
click at [472, 49] on span "Pickup" at bounding box center [478, 49] width 22 height 10
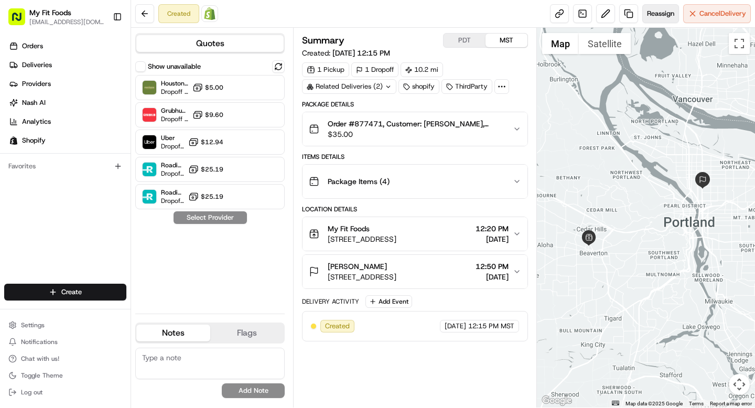
click at [659, 18] on button "Reassign" at bounding box center [660, 13] width 37 height 19
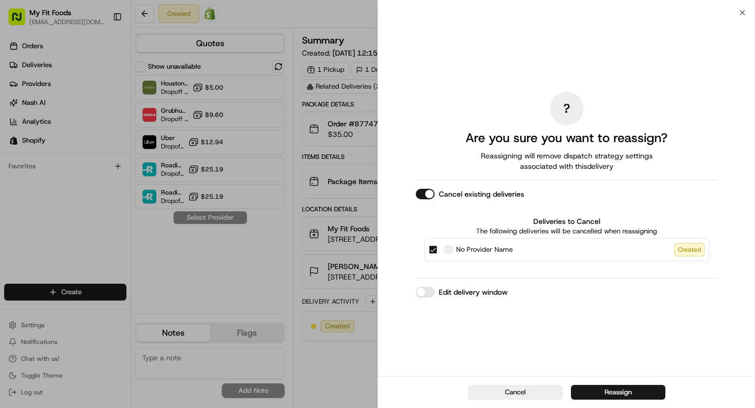
click at [430, 293] on button "Edit delivery window" at bounding box center [425, 292] width 19 height 10
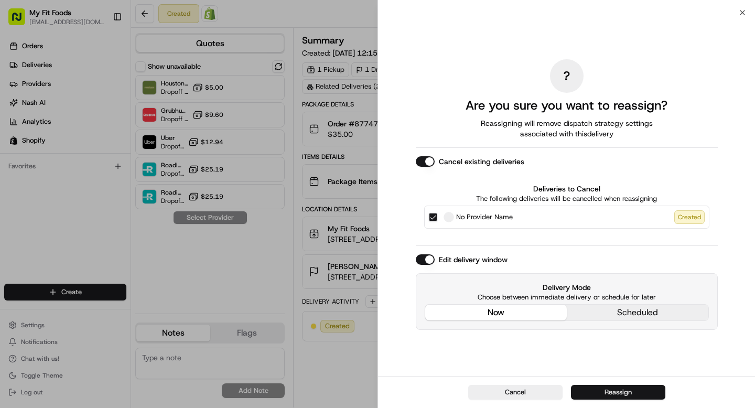
click at [627, 391] on button "Reassign" at bounding box center [618, 392] width 94 height 15
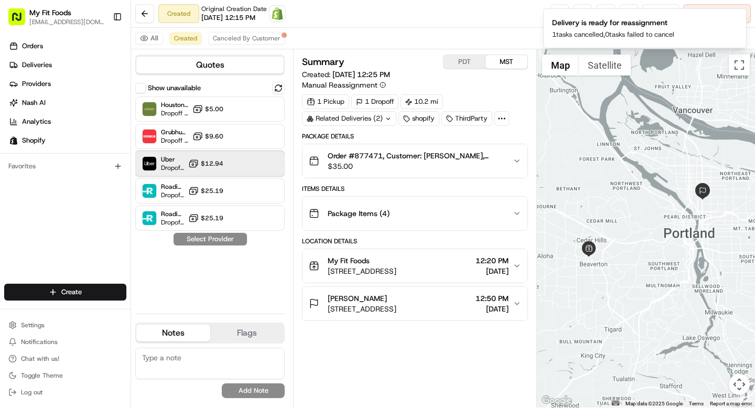
click at [231, 161] on div "Uber Dropoff ETA 1 hour $12.94" at bounding box center [209, 163] width 149 height 25
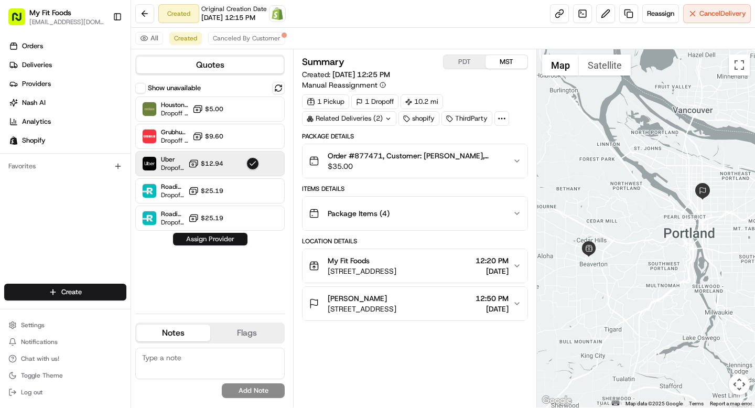
click at [233, 240] on button "Assign Provider" at bounding box center [210, 239] width 74 height 13
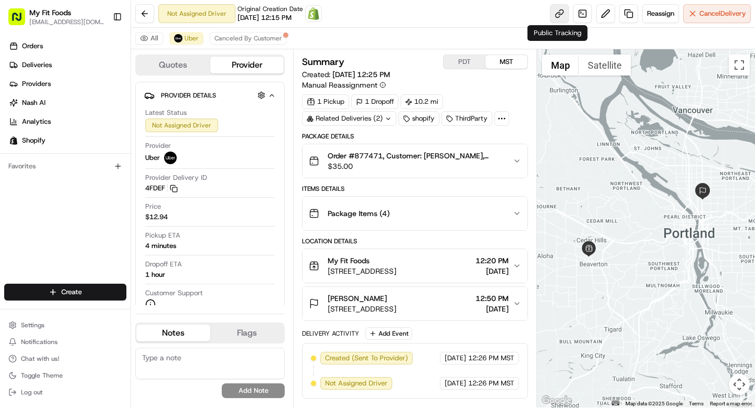
click at [553, 14] on link at bounding box center [559, 13] width 19 height 19
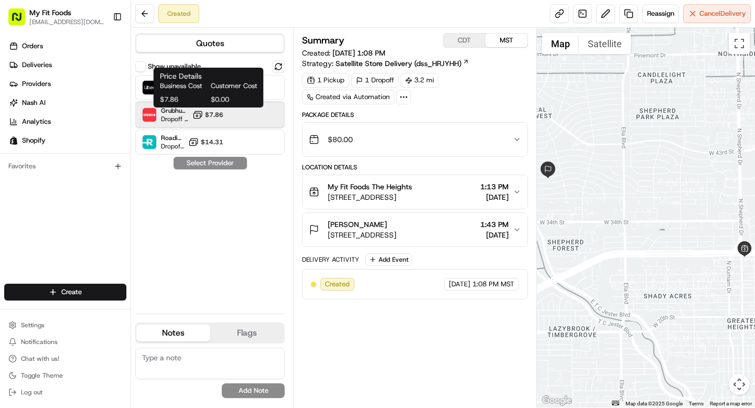
click at [244, 112] on div "Grubhub (MFF) Dropoff ETA 22 minutes $7.86" at bounding box center [209, 114] width 149 height 25
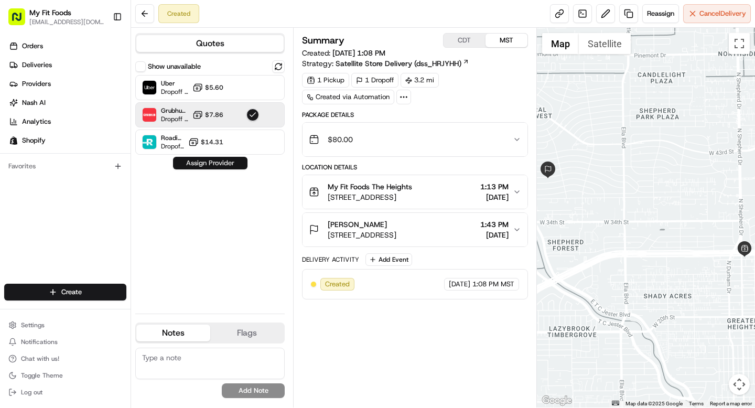
click at [220, 164] on button "Assign Provider" at bounding box center [210, 163] width 74 height 13
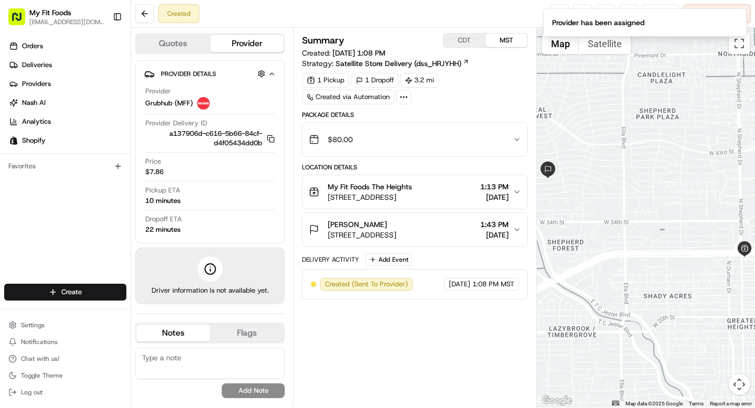
click at [213, 163] on div "Price $7.86" at bounding box center [209, 167] width 129 height 20
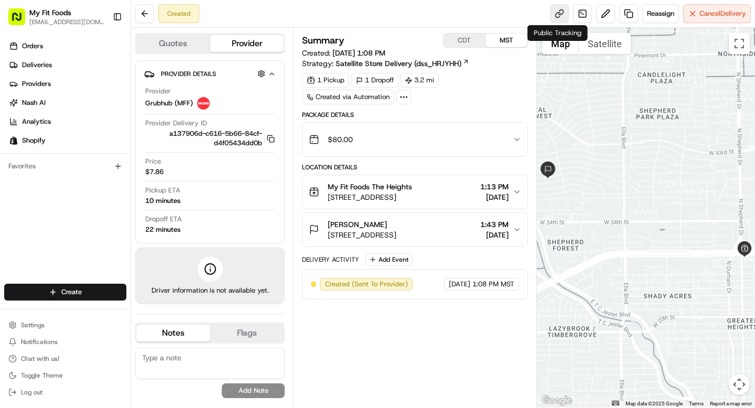
click at [564, 16] on link at bounding box center [559, 13] width 19 height 19
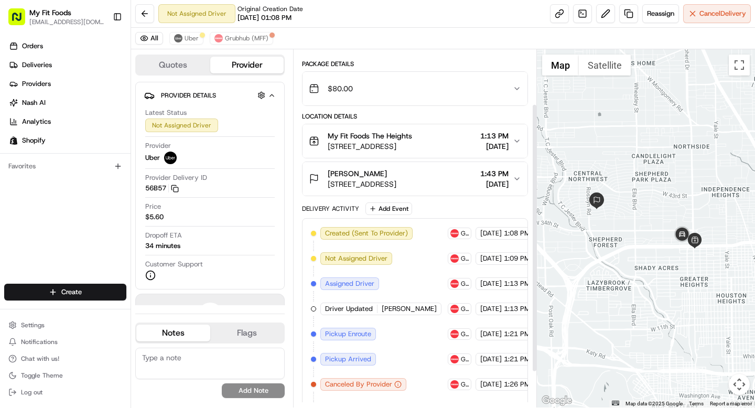
scroll to position [79, 0]
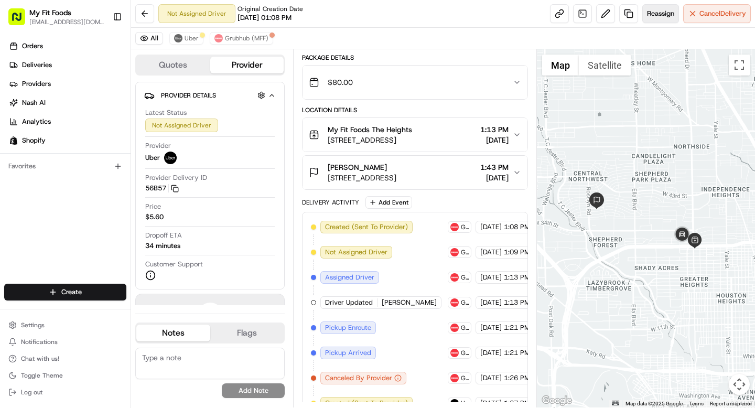
click at [663, 18] on span "Reassign" at bounding box center [660, 13] width 27 height 9
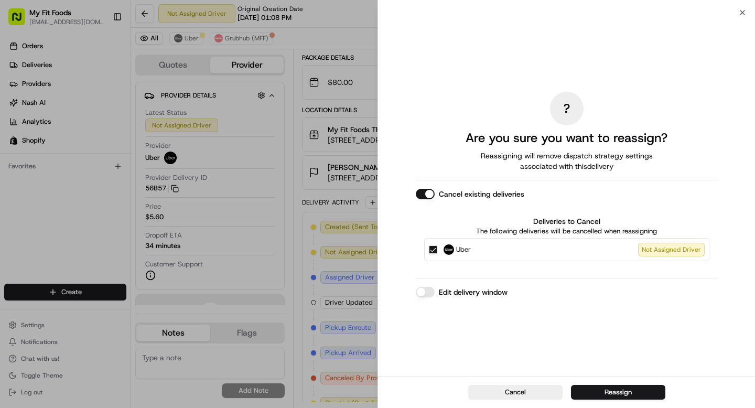
click at [421, 290] on button "Edit delivery window" at bounding box center [425, 292] width 19 height 10
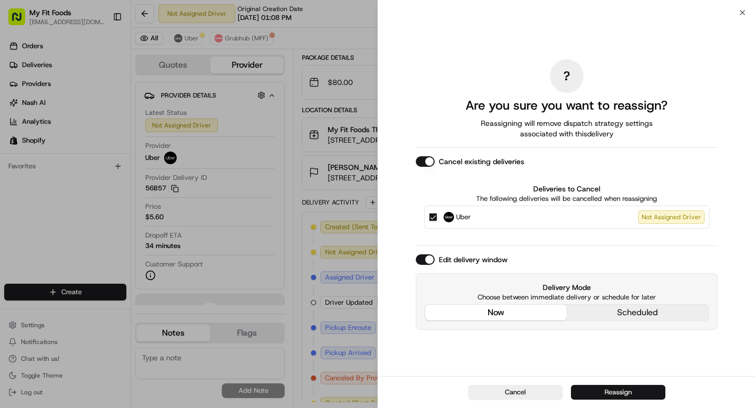
click at [620, 395] on button "Reassign" at bounding box center [618, 392] width 94 height 15
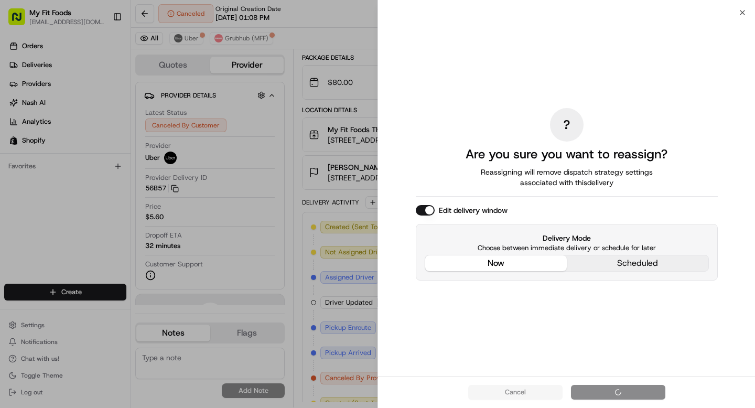
scroll to position [0, 0]
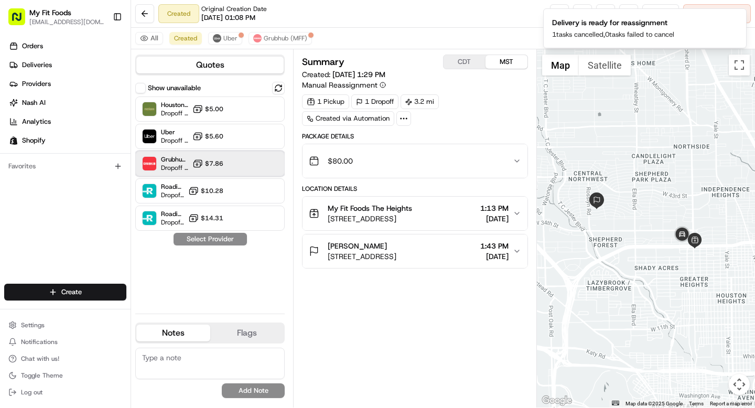
click at [251, 170] on div "Grubhub (MFF) Dropoff ETA 23 minutes $7.86" at bounding box center [209, 163] width 149 height 25
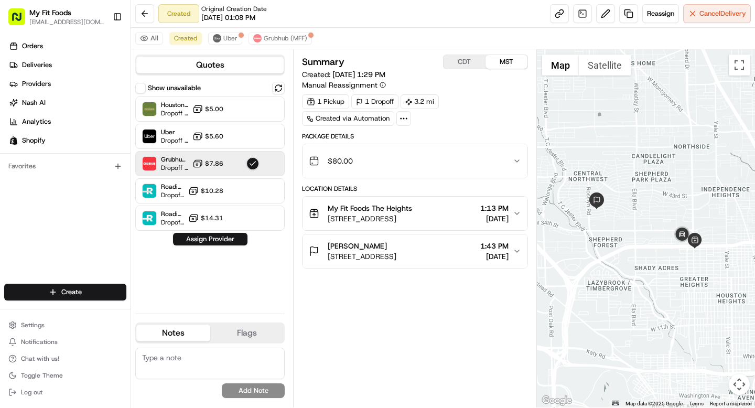
click at [219, 239] on button "Assign Provider" at bounding box center [210, 239] width 74 height 13
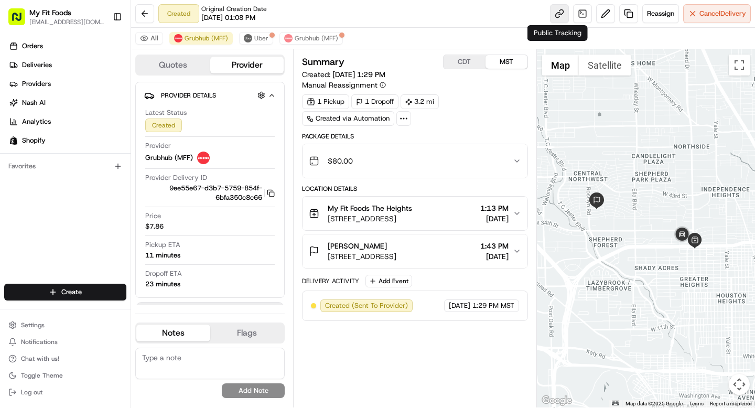
click at [556, 16] on link at bounding box center [559, 13] width 19 height 19
